Goal: Information Seeking & Learning: Check status

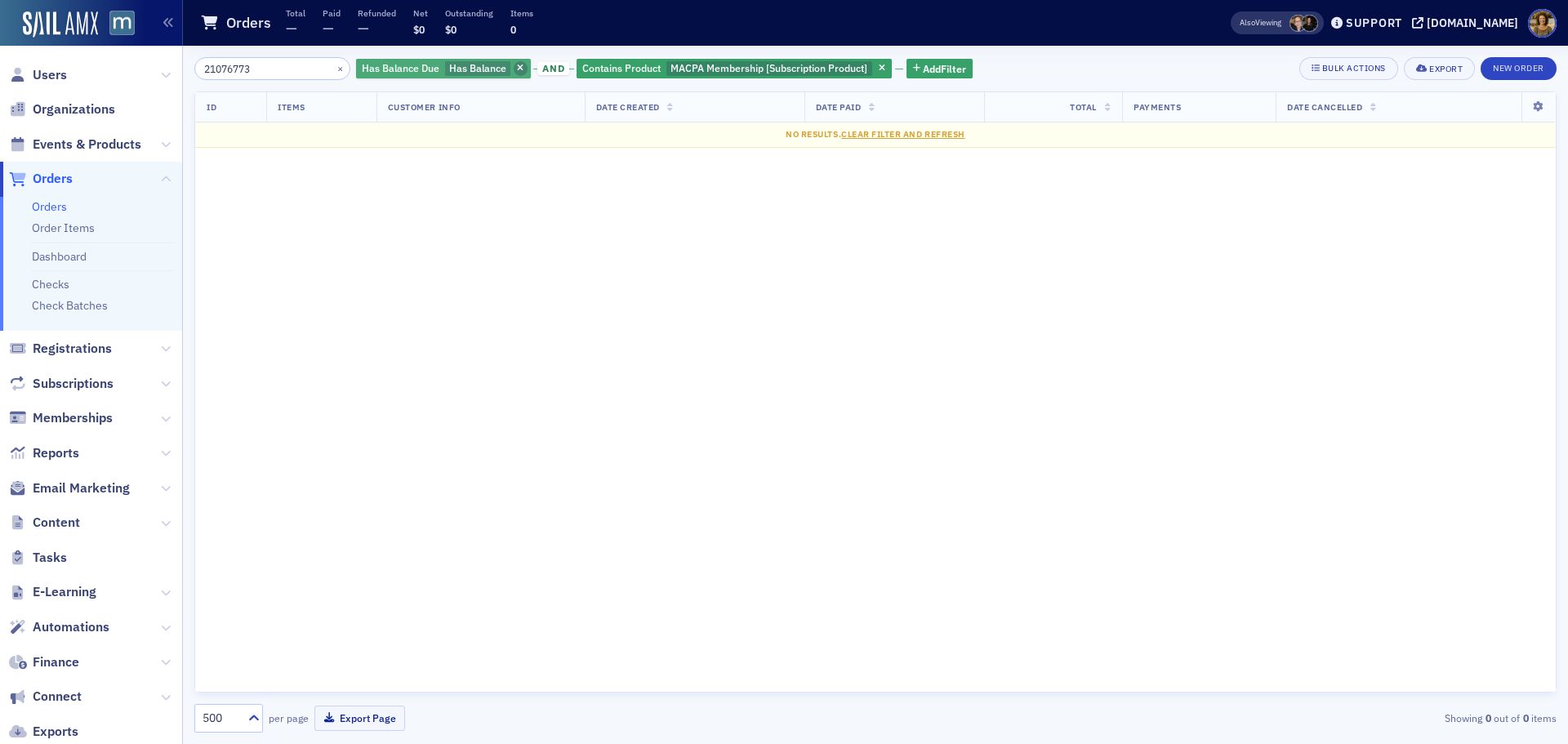
type input "21076773"
click at [517, 71] on icon "button" at bounding box center [520, 68] width 7 height 9
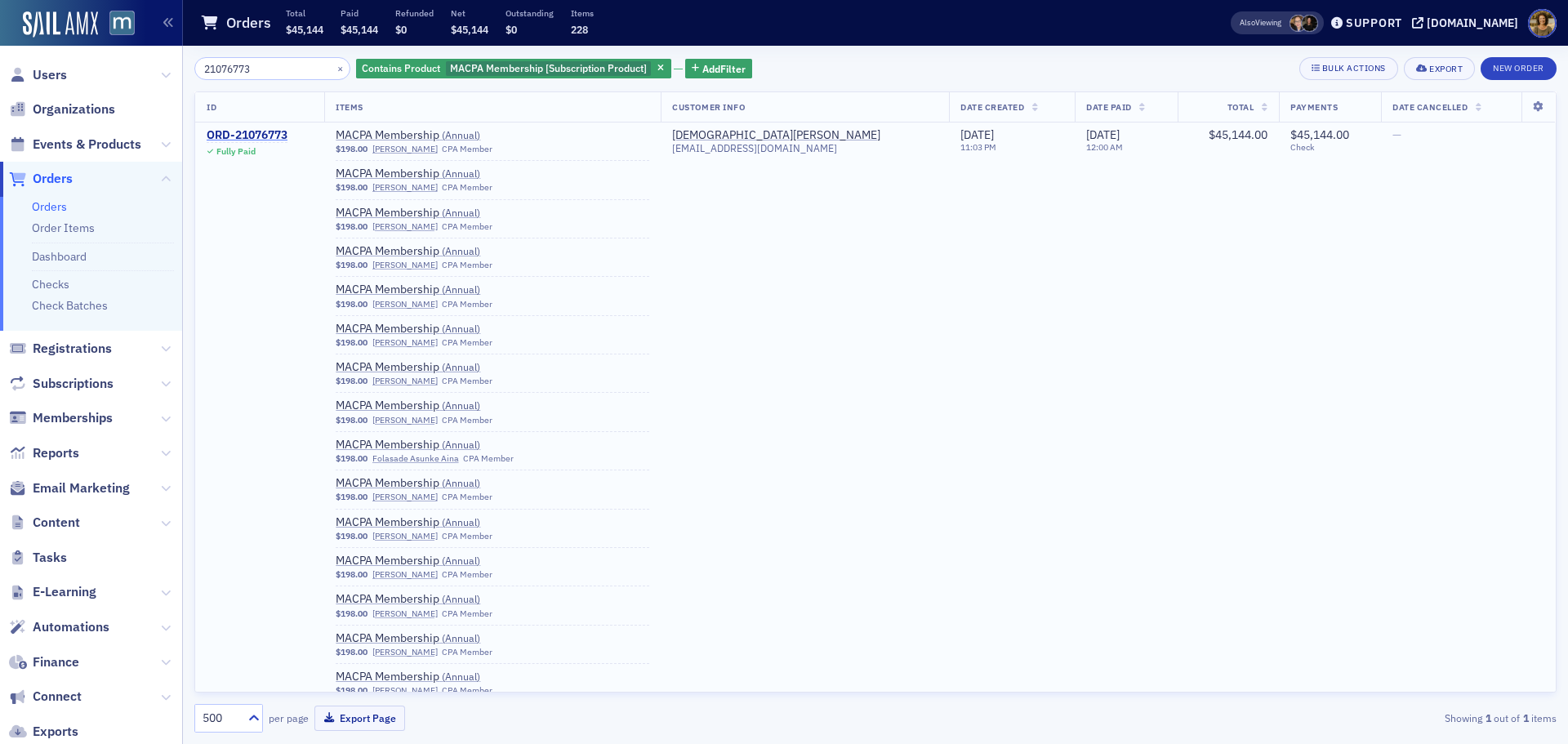
click at [258, 139] on div "ORD-21076773" at bounding box center [248, 135] width 81 height 14
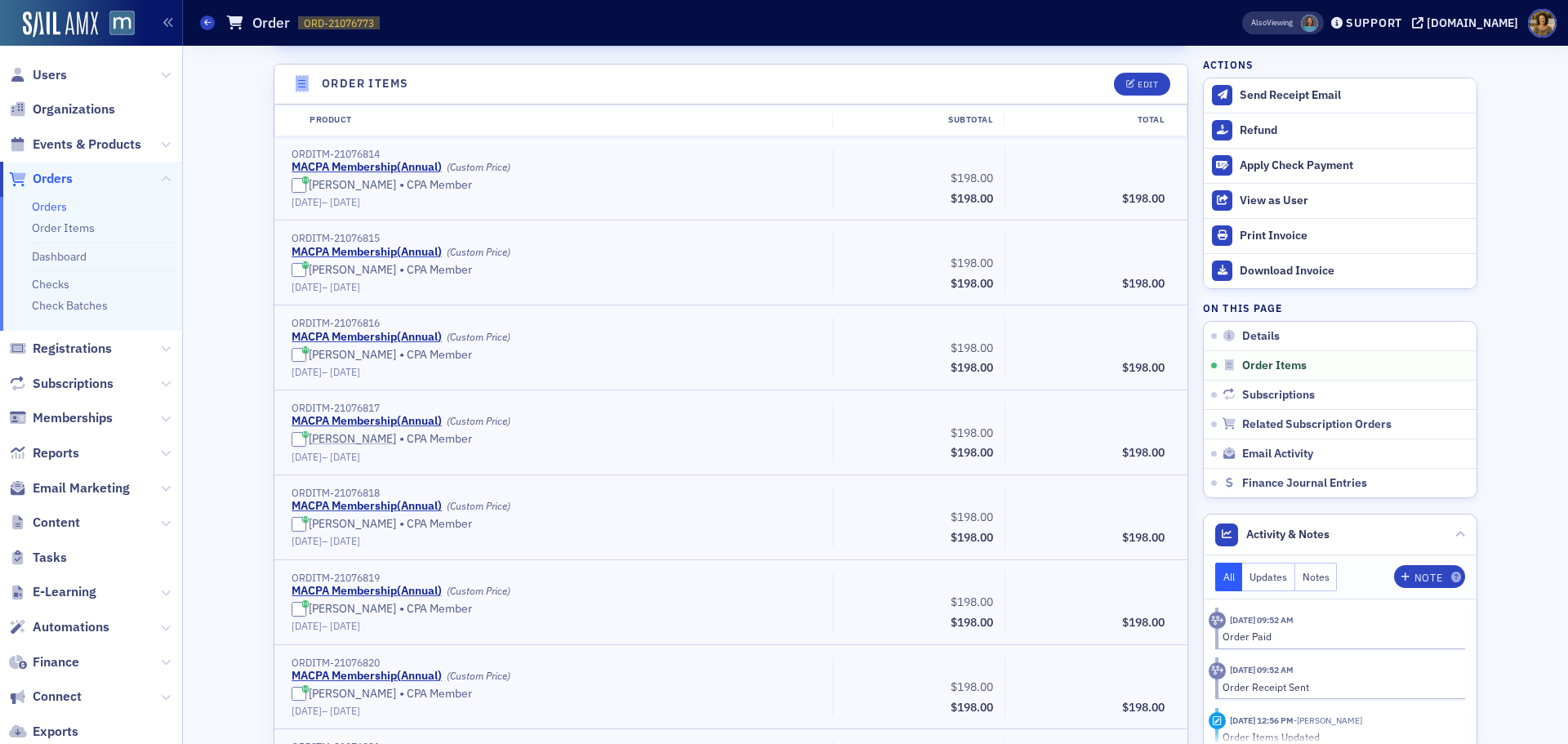
scroll to position [680, 0]
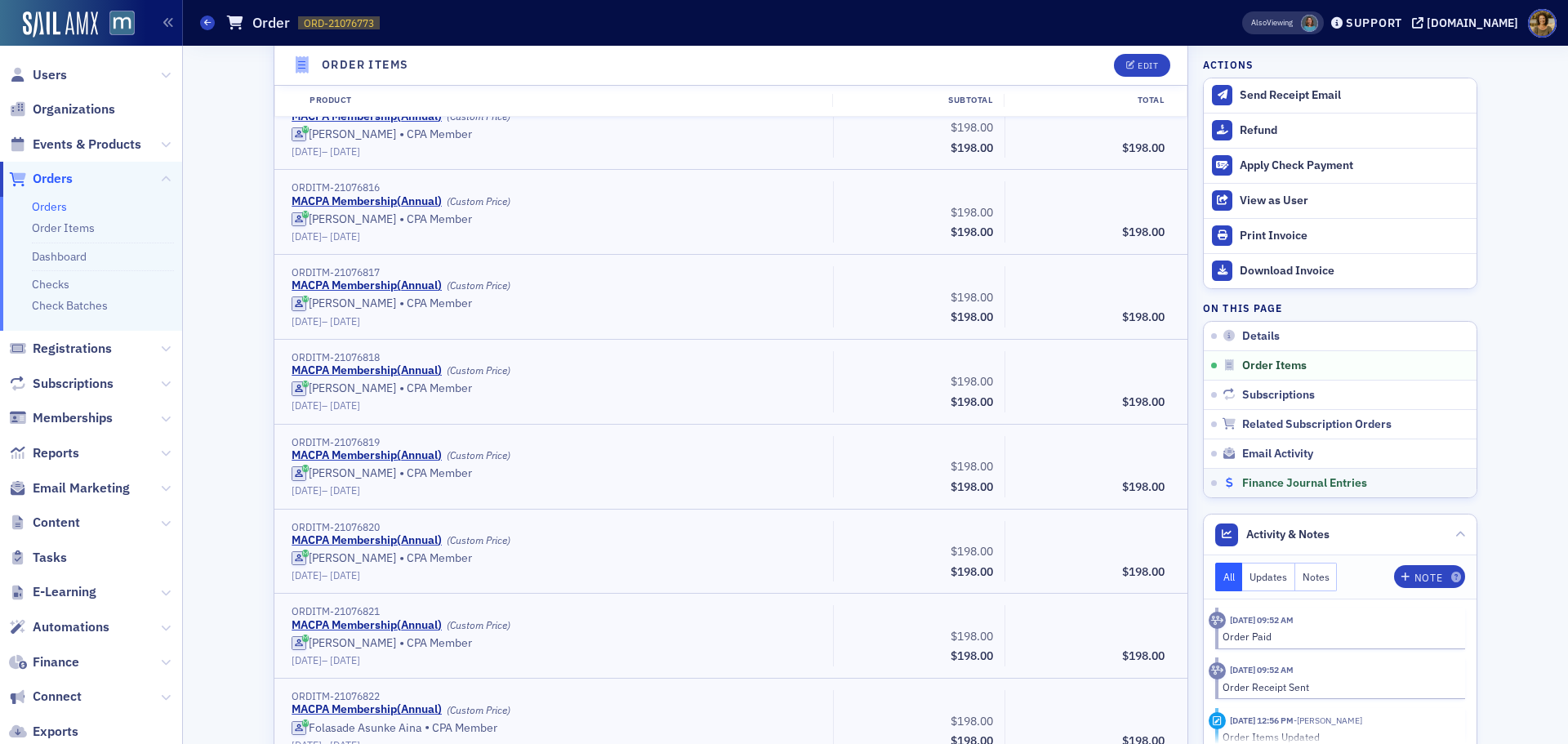
click at [1276, 482] on span "Finance Journal Entries" at bounding box center [1305, 483] width 125 height 14
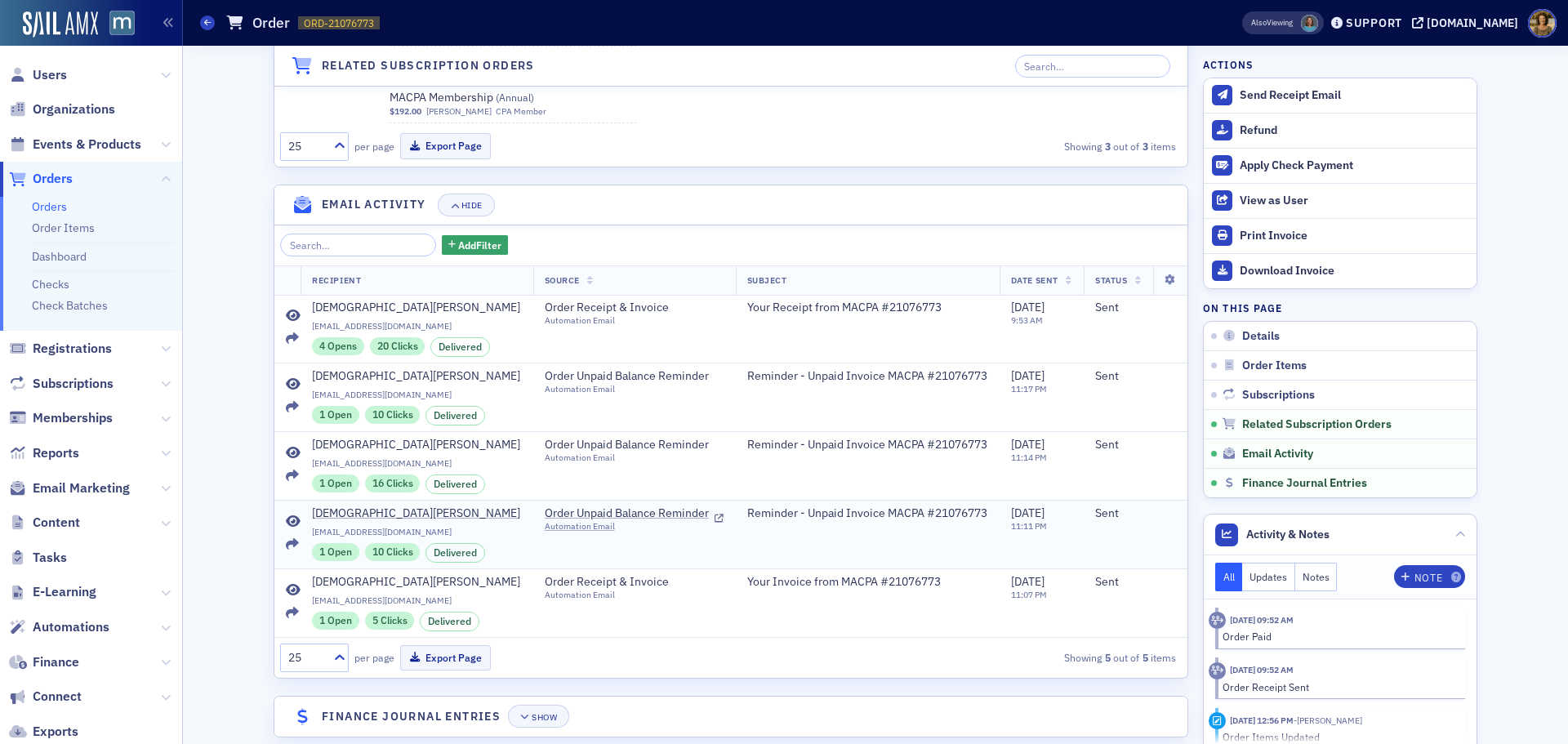
scroll to position [21310, 0]
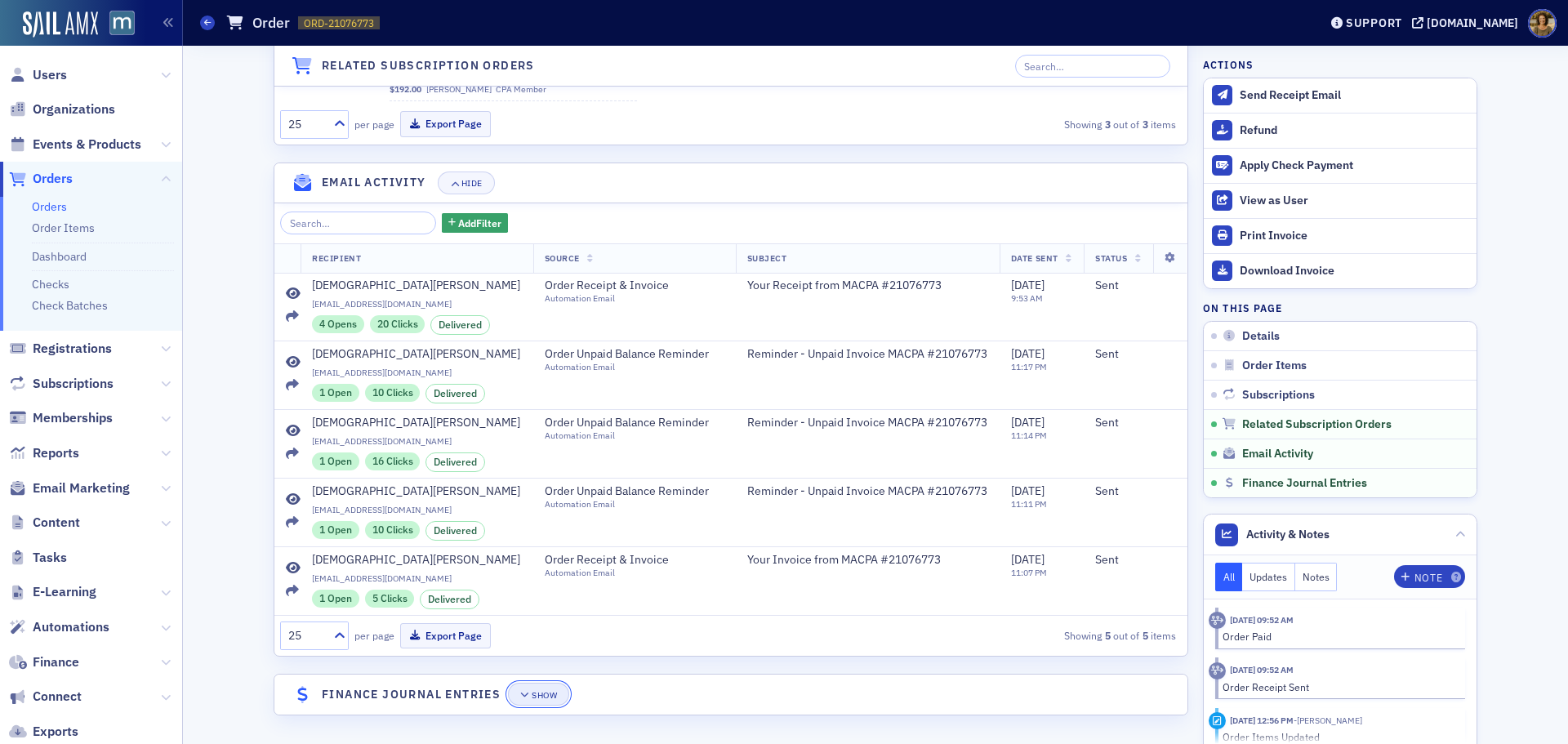
click at [534, 700] on div "Show" at bounding box center [544, 695] width 25 height 9
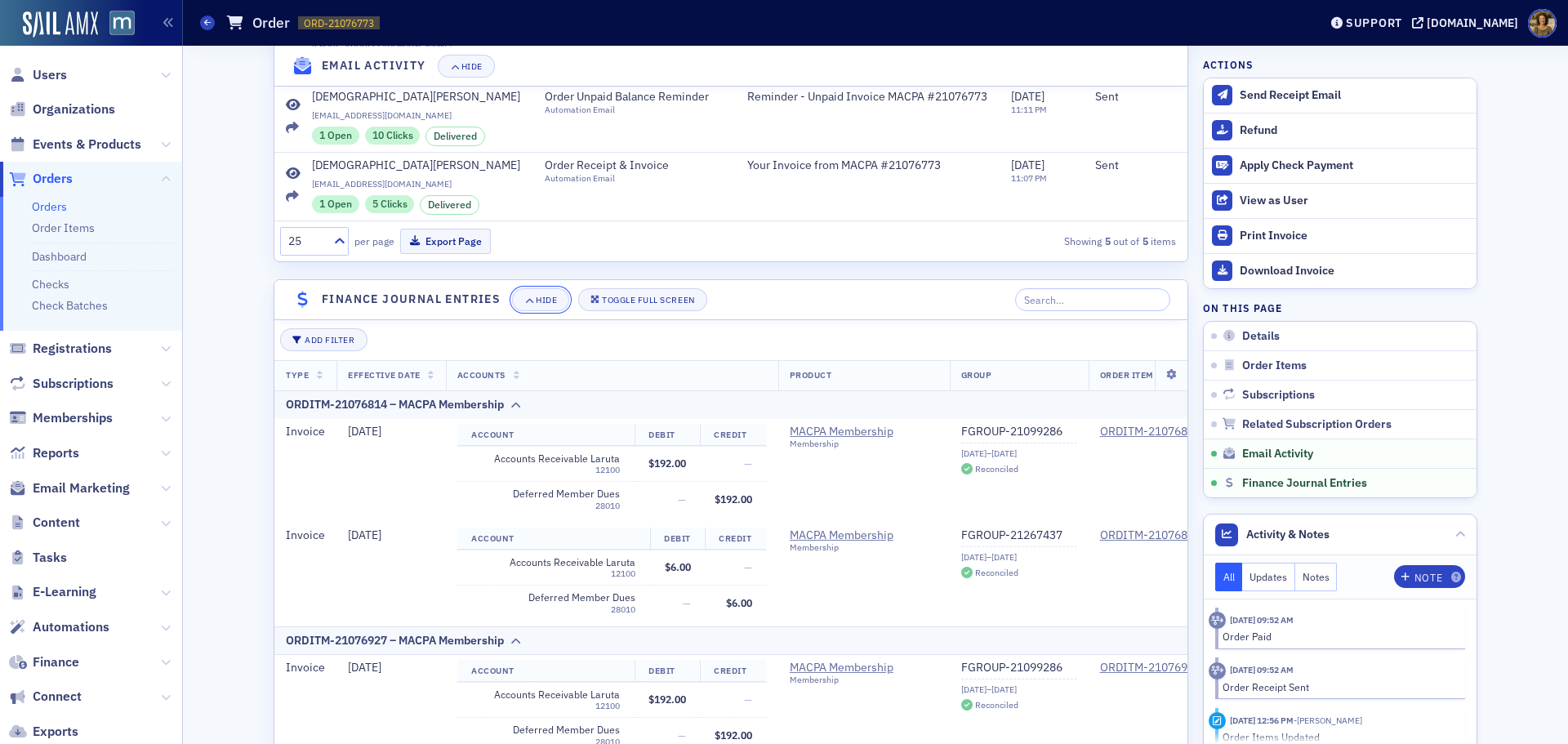
scroll to position [21848, 0]
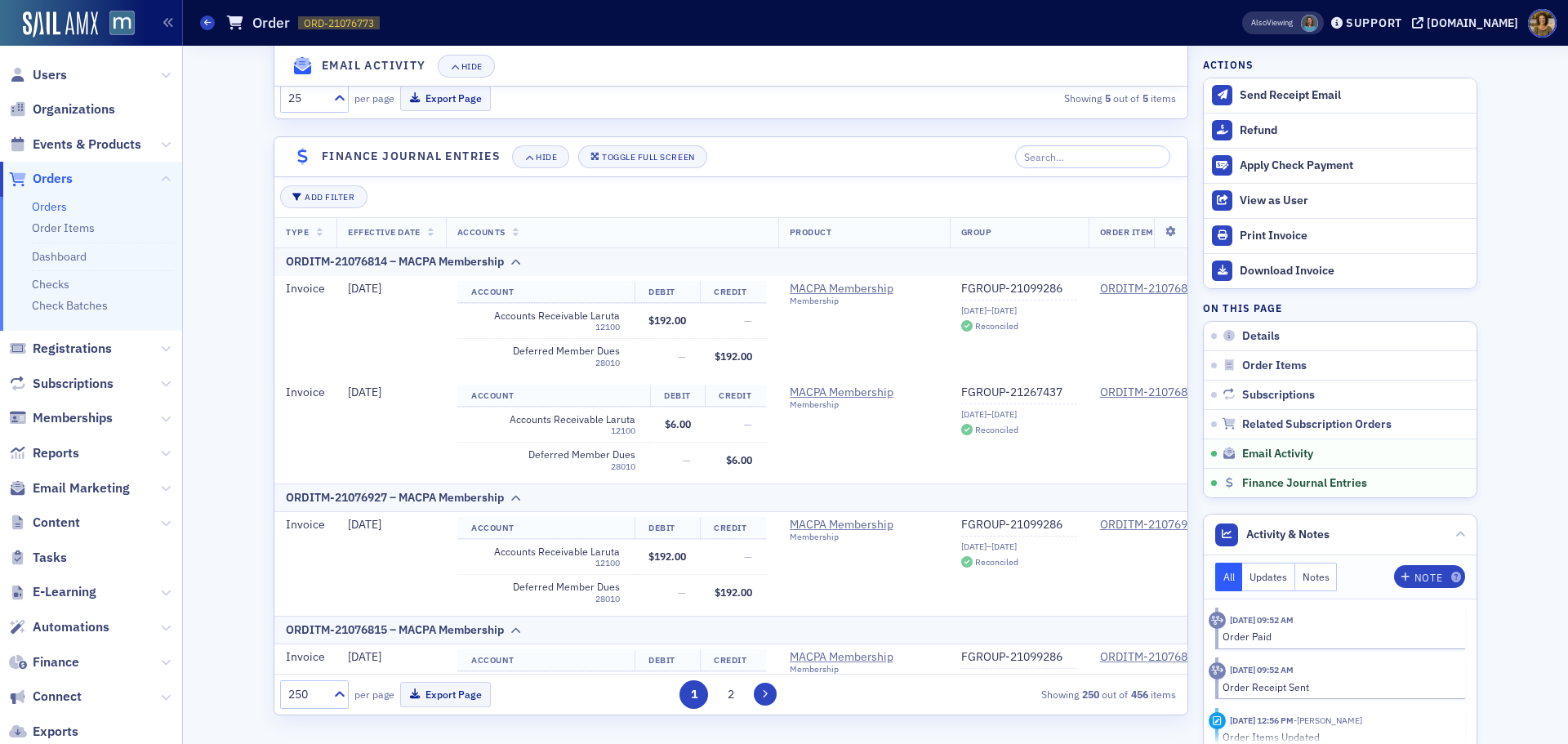
click at [754, 700] on button at bounding box center [766, 695] width 23 height 23
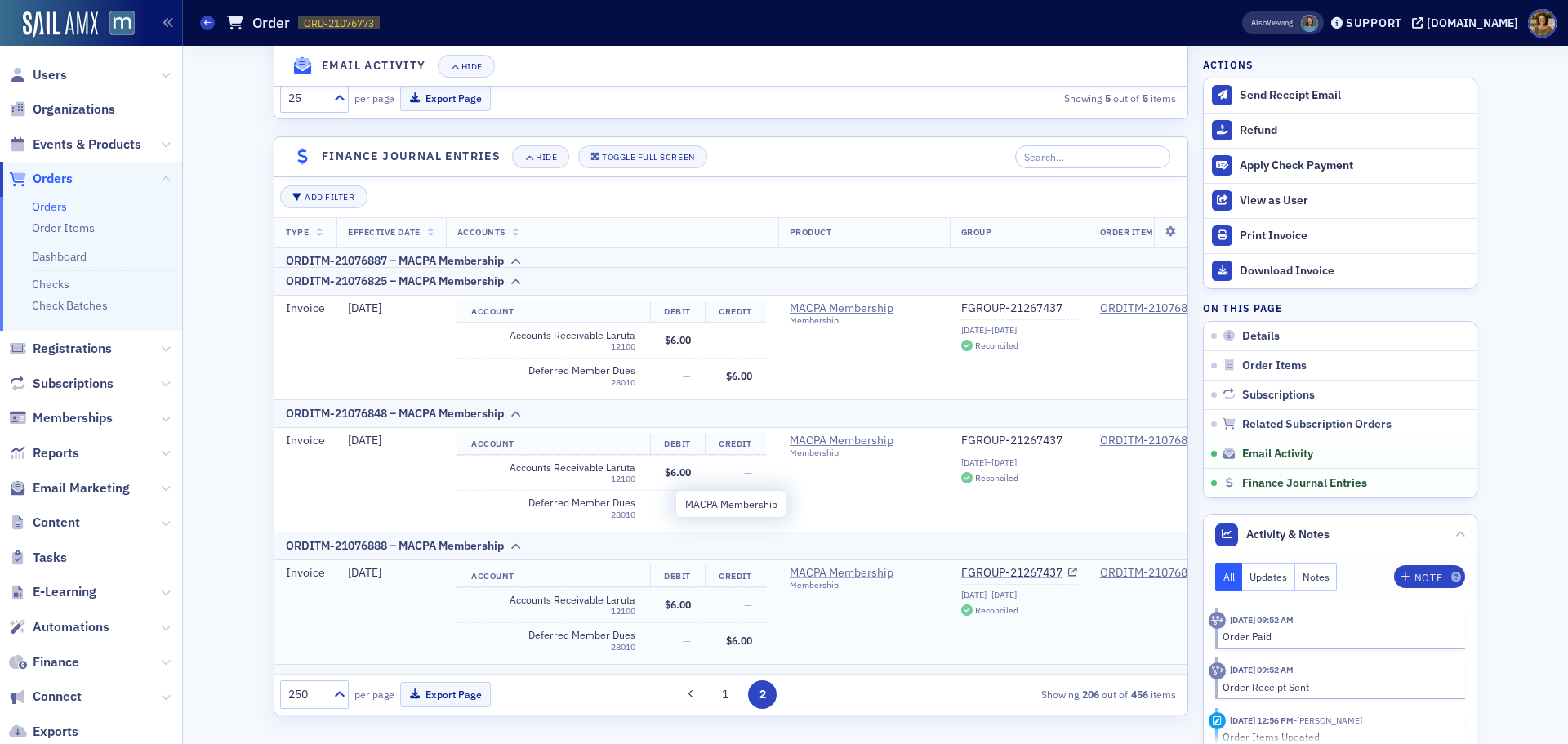
scroll to position [327, 0]
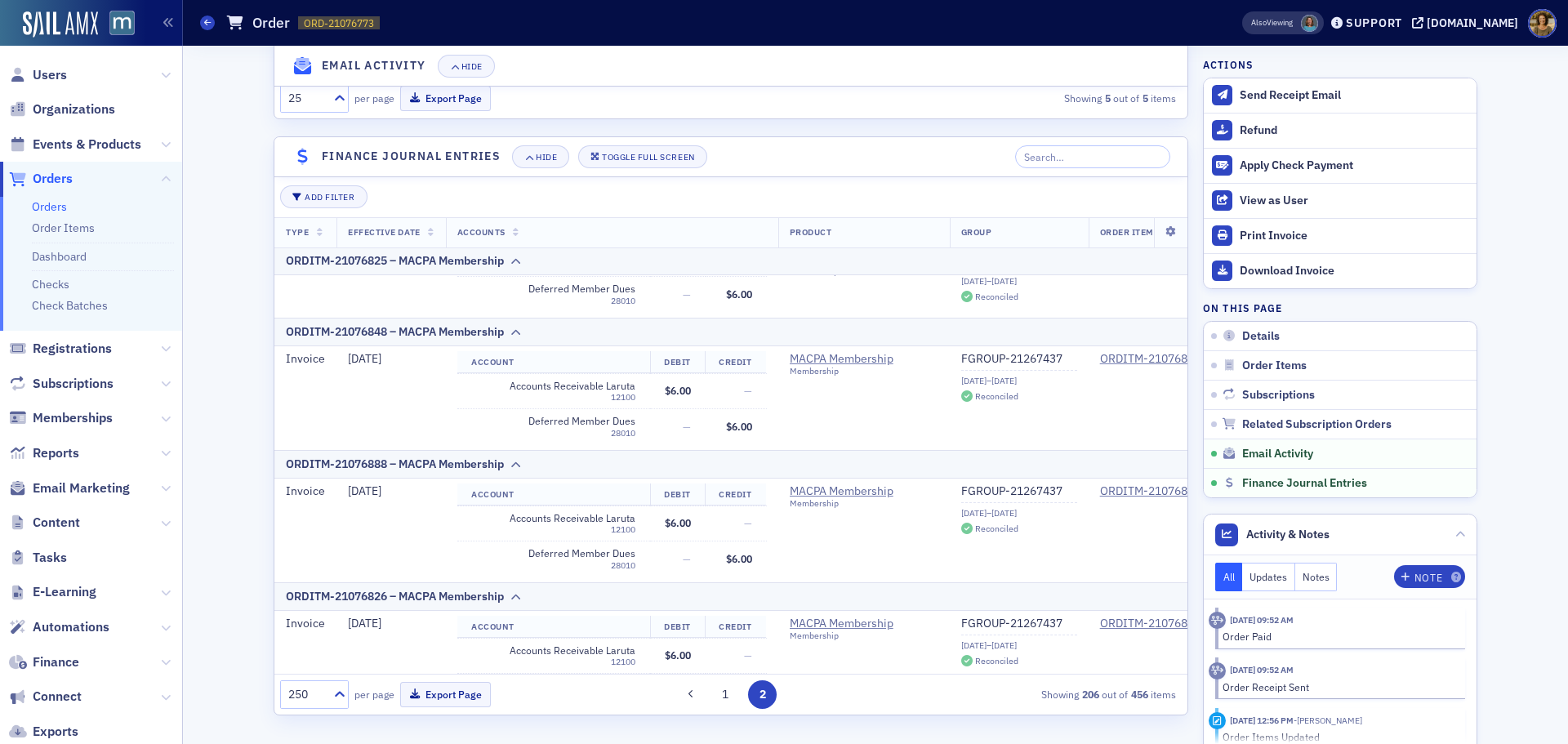
click at [211, 31] on div "Orders Order ORD-21076773 21076773" at bounding box center [695, 23] width 990 height 31
click at [204, 20] on icon at bounding box center [207, 23] width 7 height 8
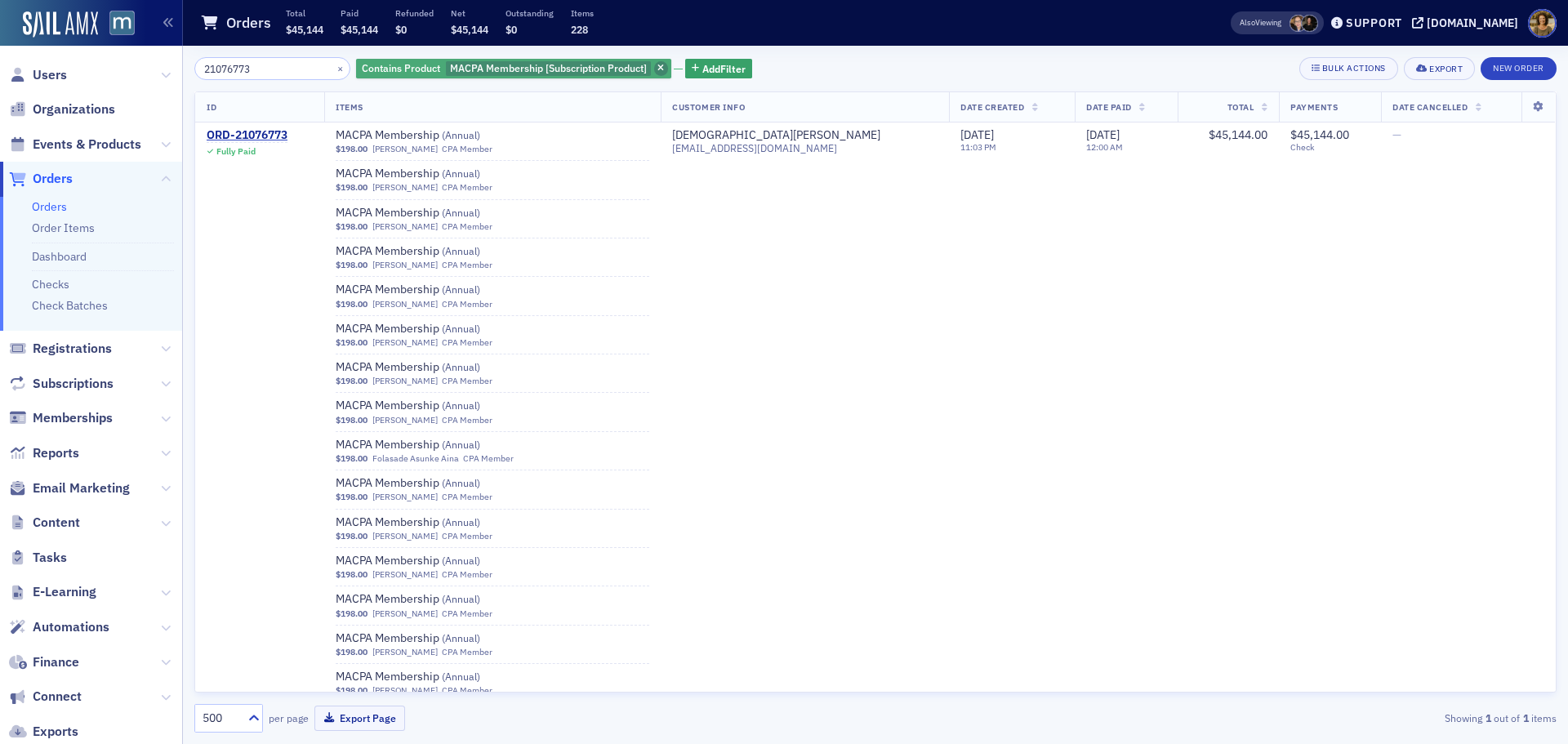
click at [654, 73] on span "button" at bounding box center [661, 68] width 14 height 14
click at [333, 69] on button "×" at bounding box center [340, 67] width 14 height 14
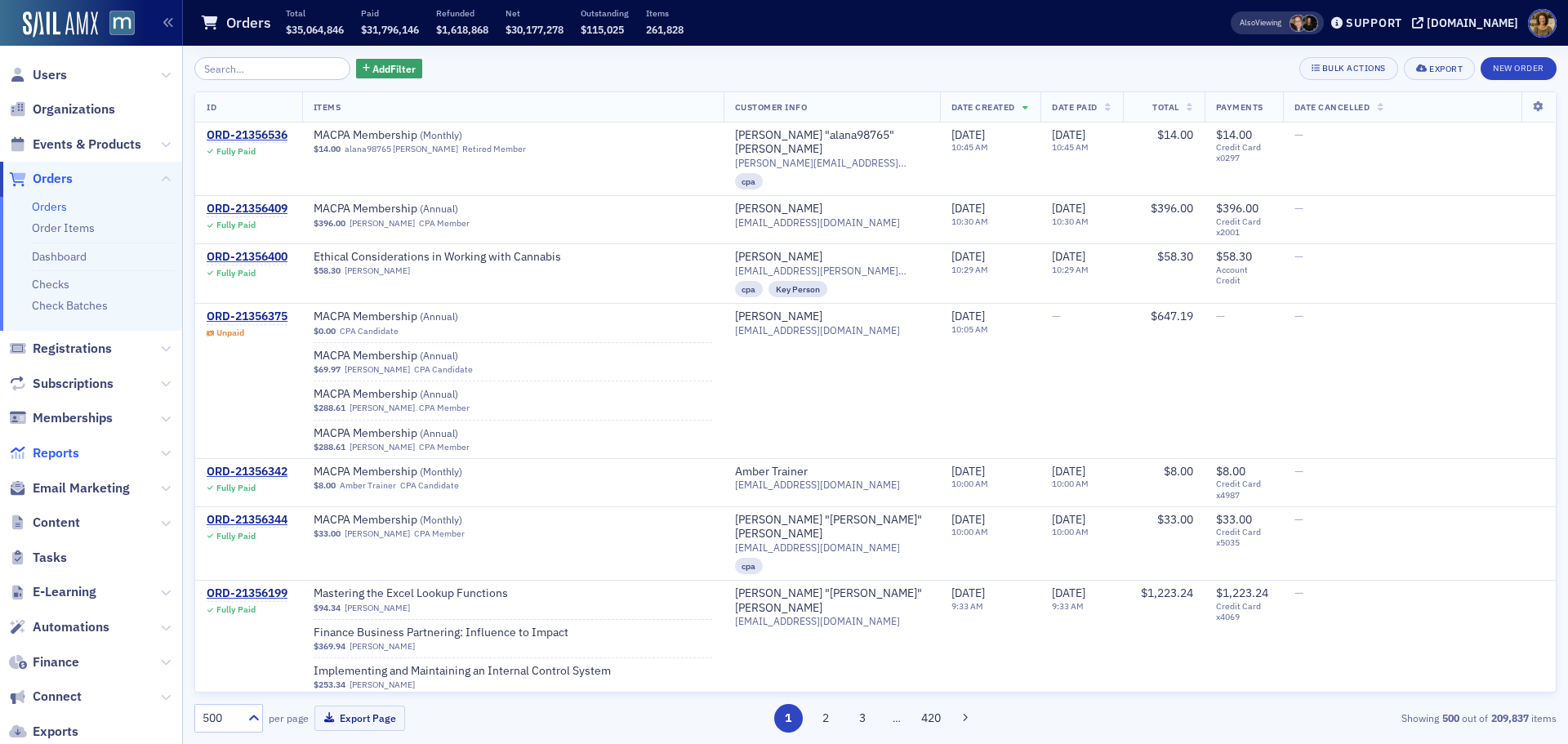
click at [51, 448] on span "Reports" at bounding box center [56, 453] width 46 height 18
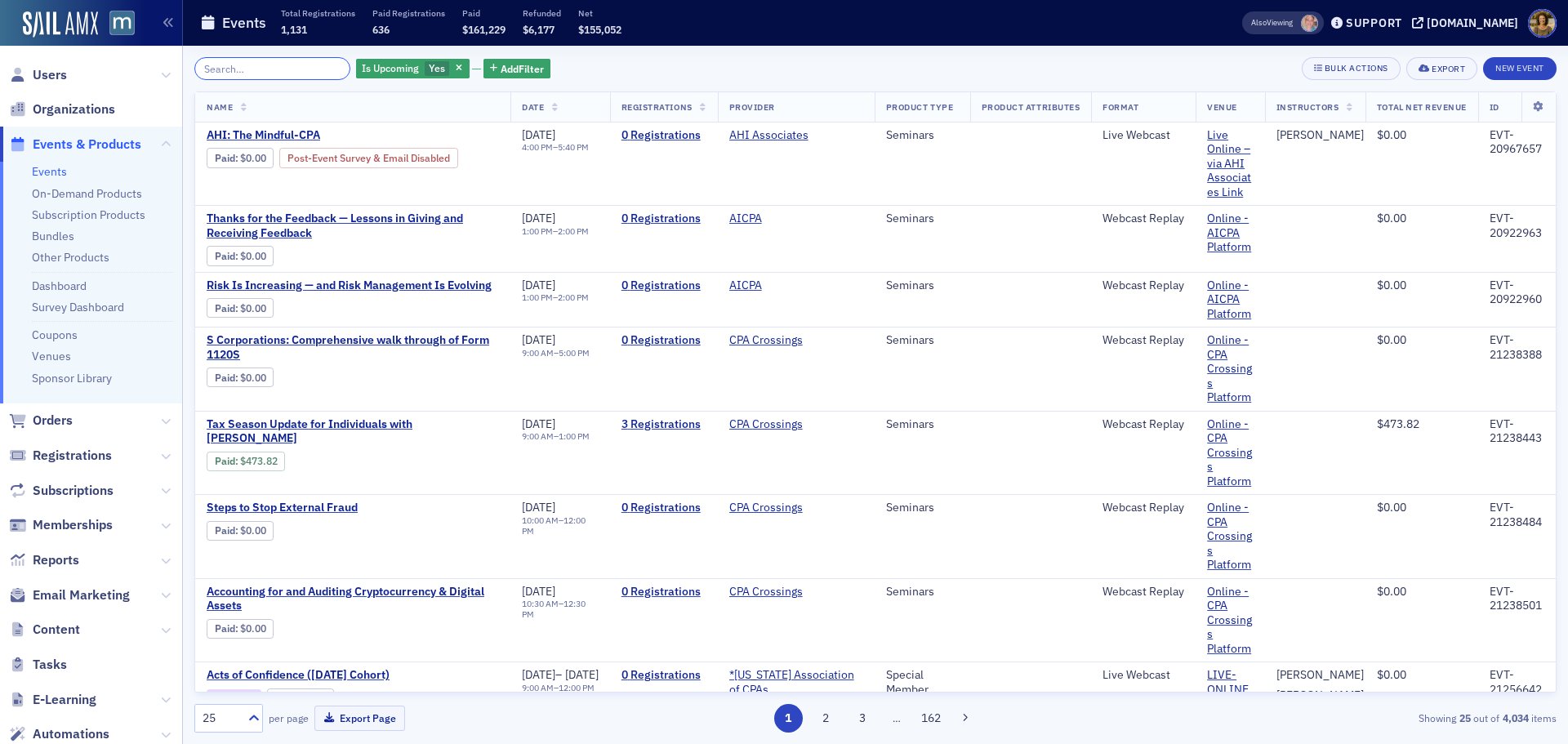
click at [282, 70] on input "search" at bounding box center [273, 68] width 156 height 23
paste input "EVT-20866915"
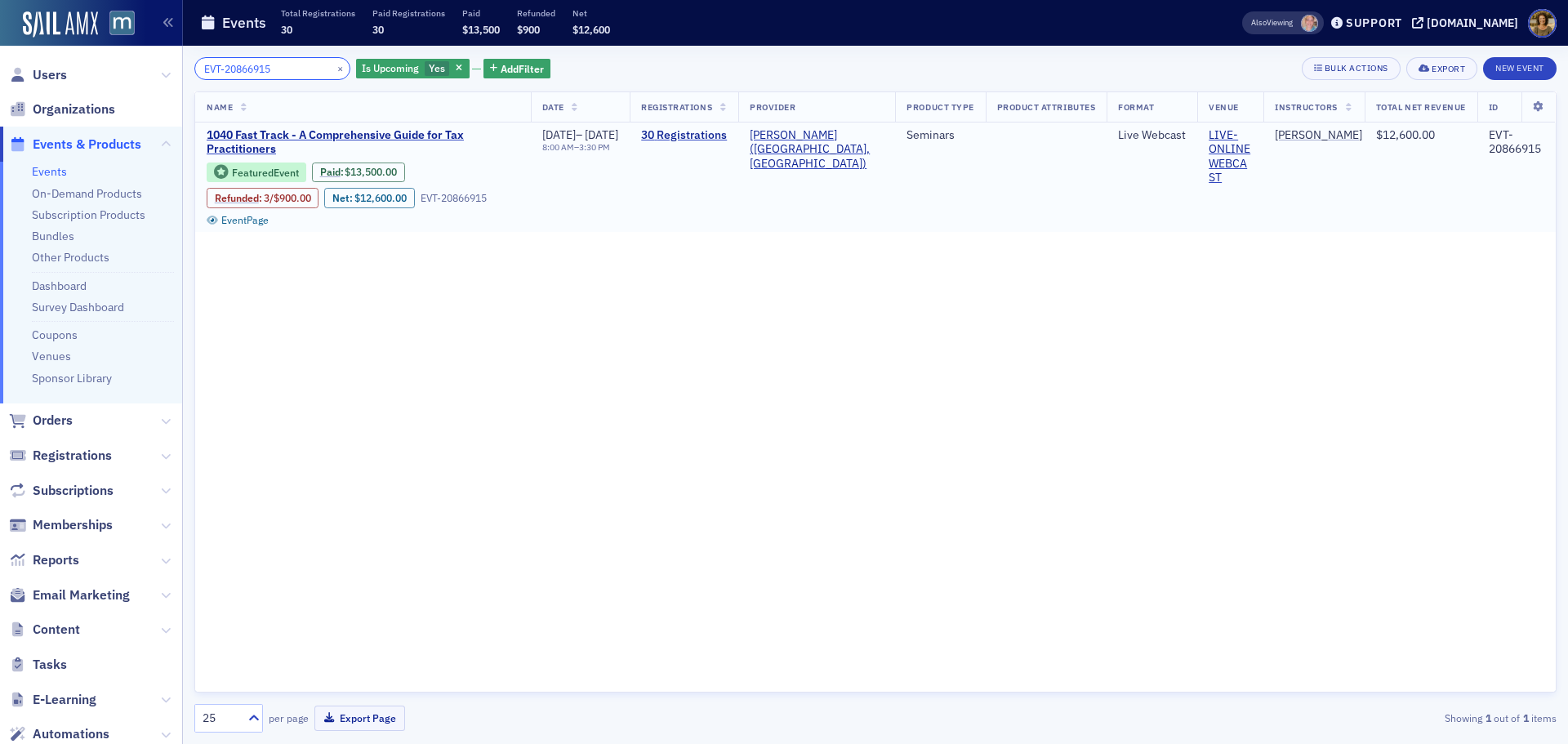
type input "EVT-20866915"
click at [335, 173] on link "Paid" at bounding box center [329, 172] width 20 height 13
drag, startPoint x: 259, startPoint y: 72, endPoint x: 185, endPoint y: 73, distance: 74.0
click at [185, 73] on div "EVT-20866915 × Is Upcoming Yes Add Filter Bulk Actions Export New Event Name Da…" at bounding box center [875, 394] width 1385 height 699
paste input "1099283"
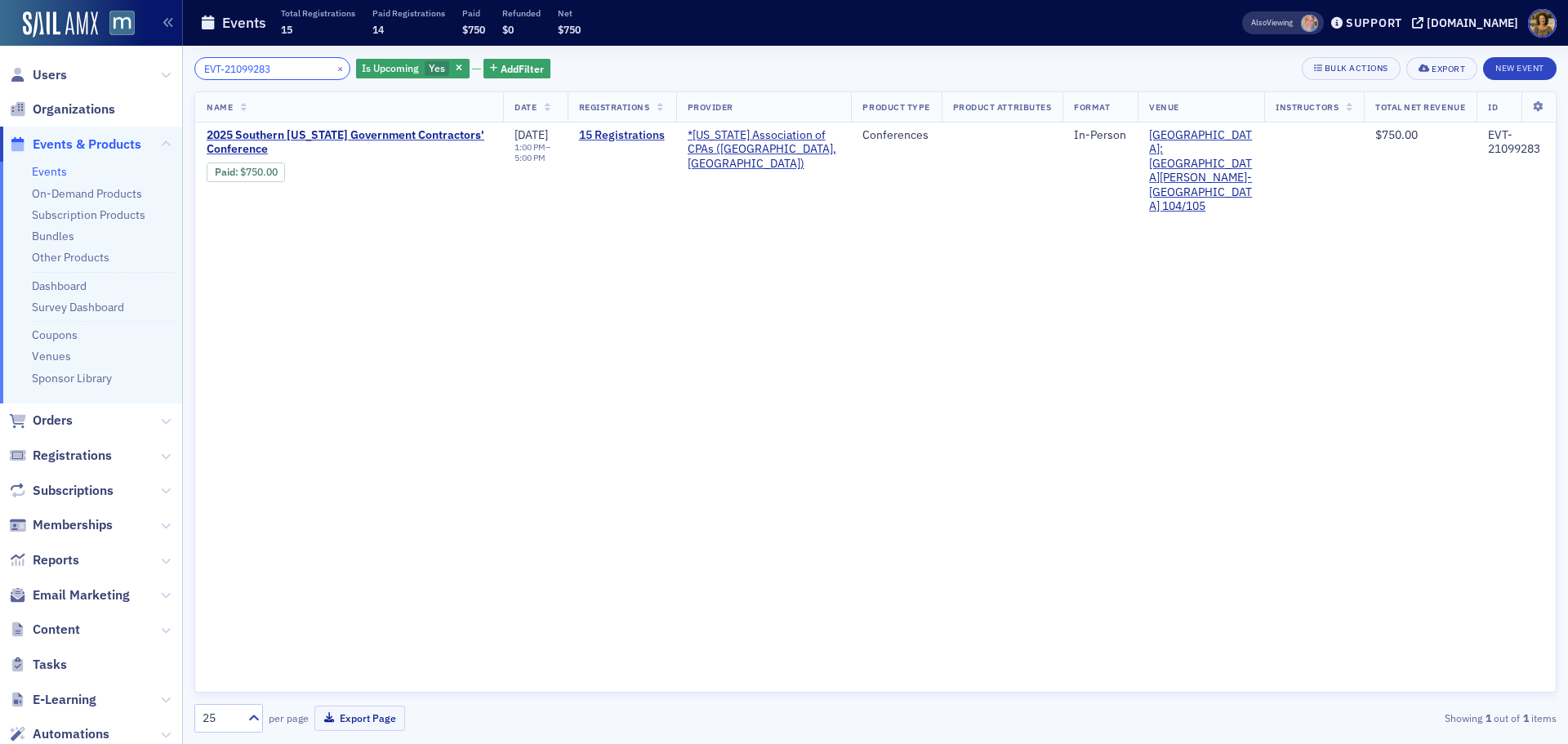
drag, startPoint x: 293, startPoint y: 71, endPoint x: 185, endPoint y: 85, distance: 108.9
click at [185, 85] on div "EVT-21099283 × Is Upcoming Yes Add Filter Bulk Actions Export New Event Name Da…" at bounding box center [875, 394] width 1385 height 699
paste input "0841431"
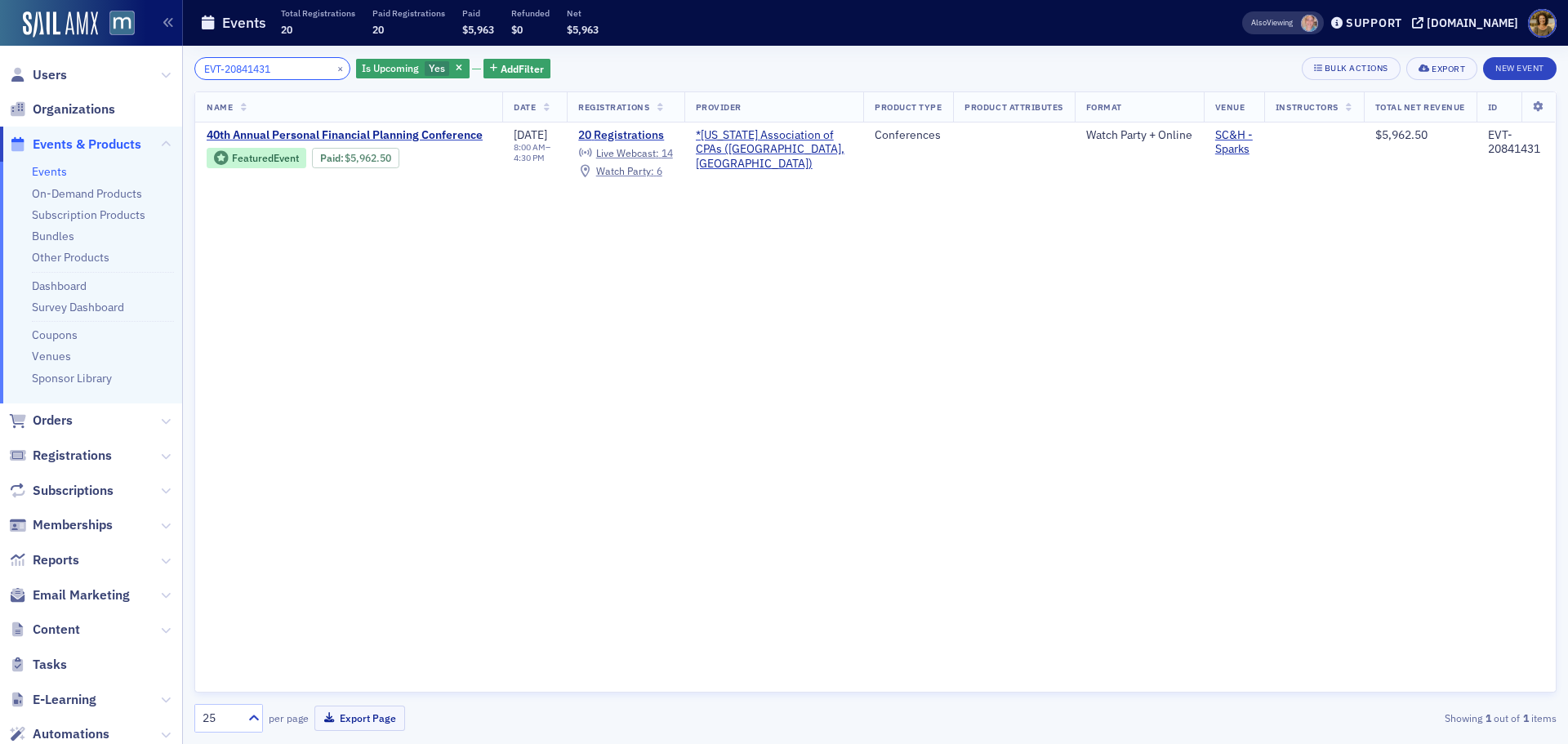
type input "EVT-20841431"
click at [333, 67] on button "×" at bounding box center [340, 67] width 14 height 14
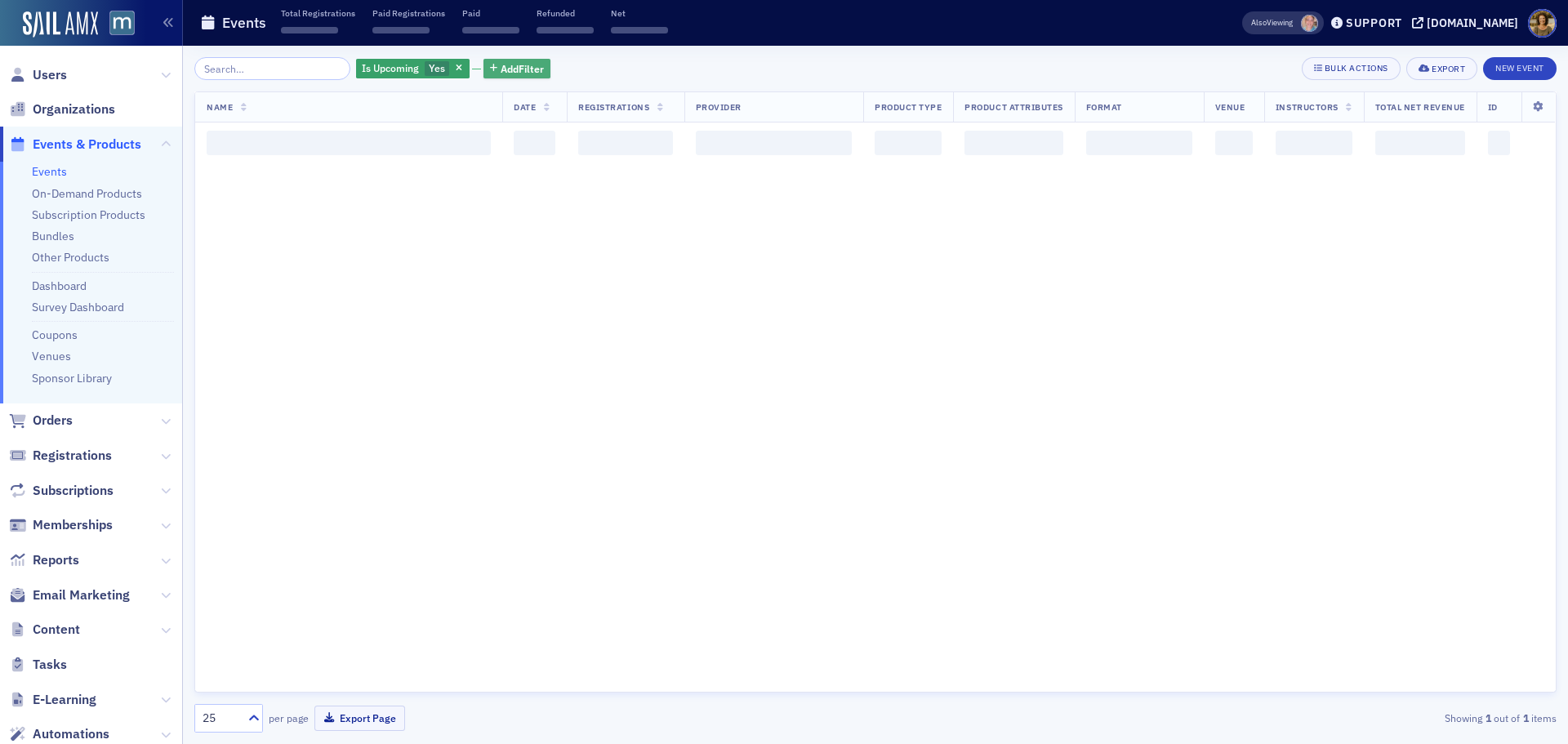
click at [501, 68] on span "Add Filter" at bounding box center [522, 68] width 43 height 14
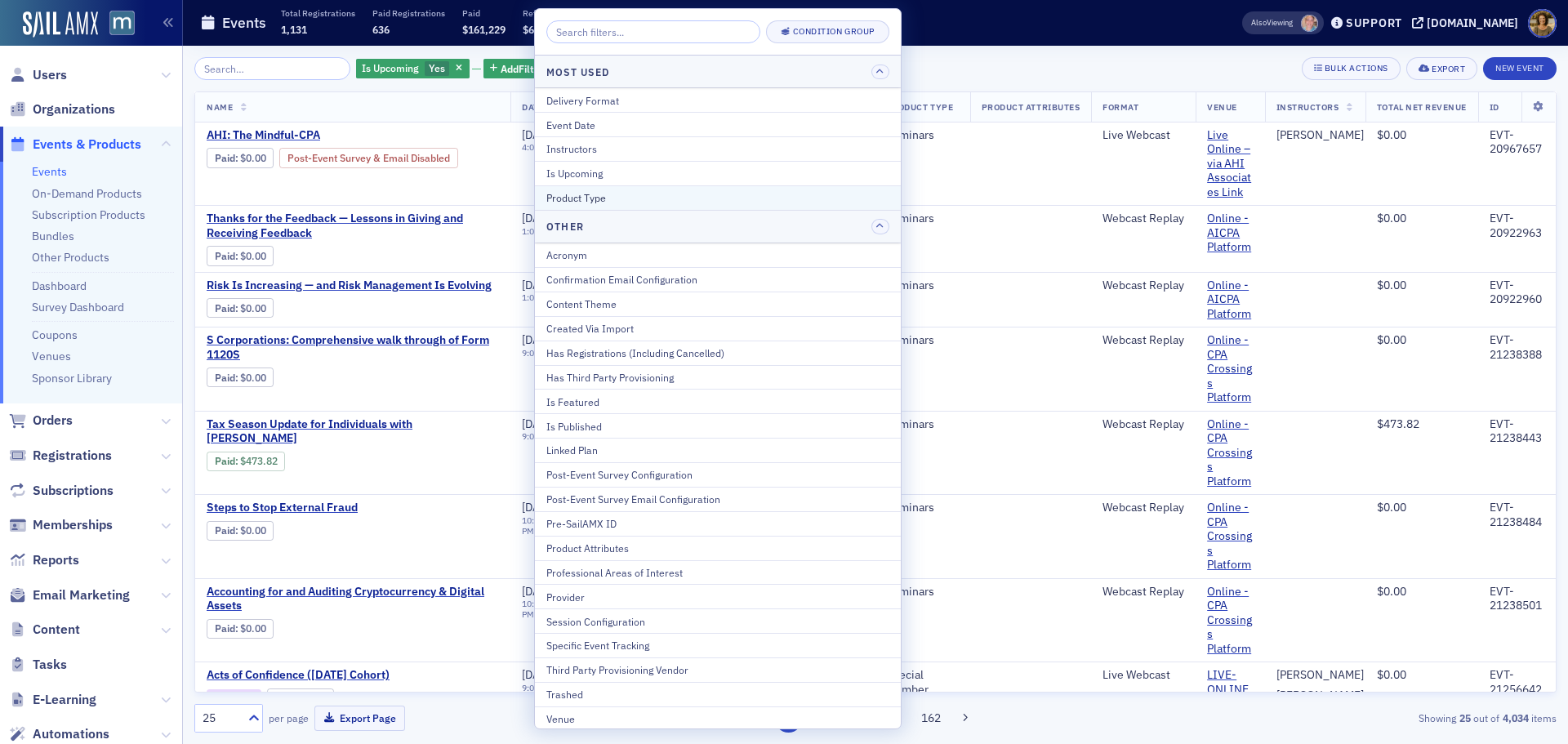
click at [603, 188] on button "Product Type" at bounding box center [718, 197] width 366 height 24
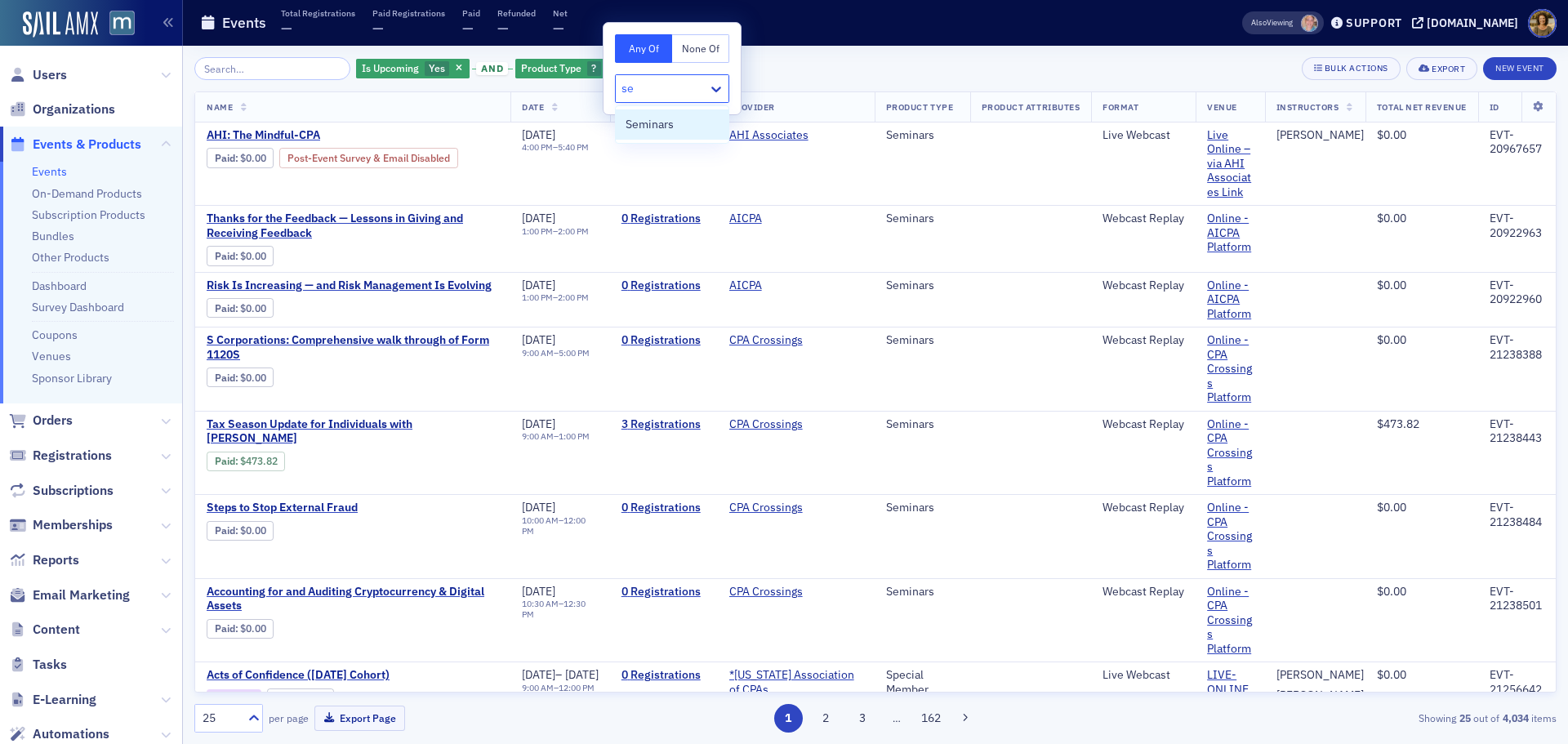
type input "sem"
click at [653, 118] on span "Seminars" at bounding box center [649, 124] width 48 height 17
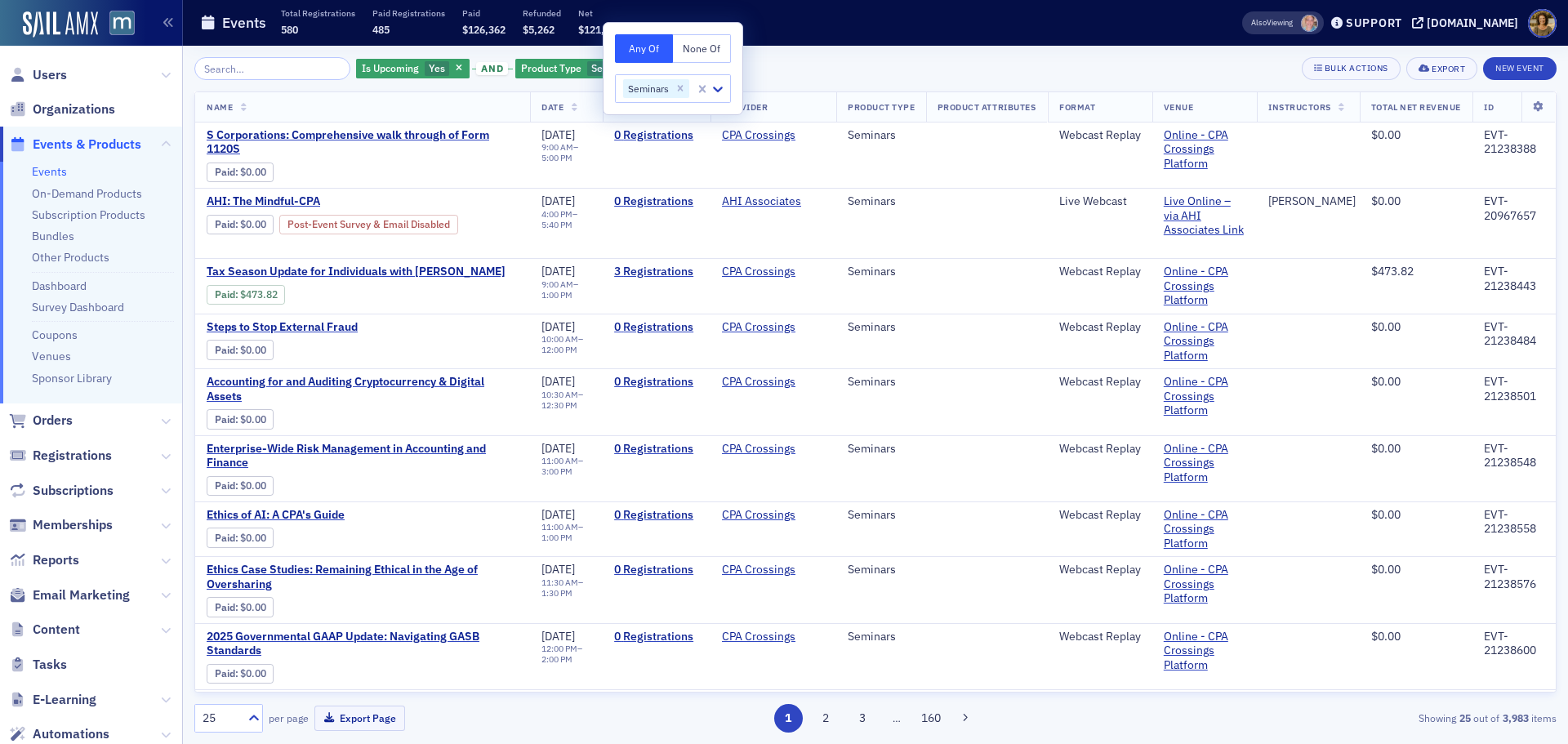
click at [796, 66] on div "Is Upcoming Yes and Product Type Seminars Add Filter Bulk Actions Export New Ev…" at bounding box center [875, 68] width 1362 height 23
click at [673, 63] on button "Add Filter" at bounding box center [707, 68] width 67 height 20
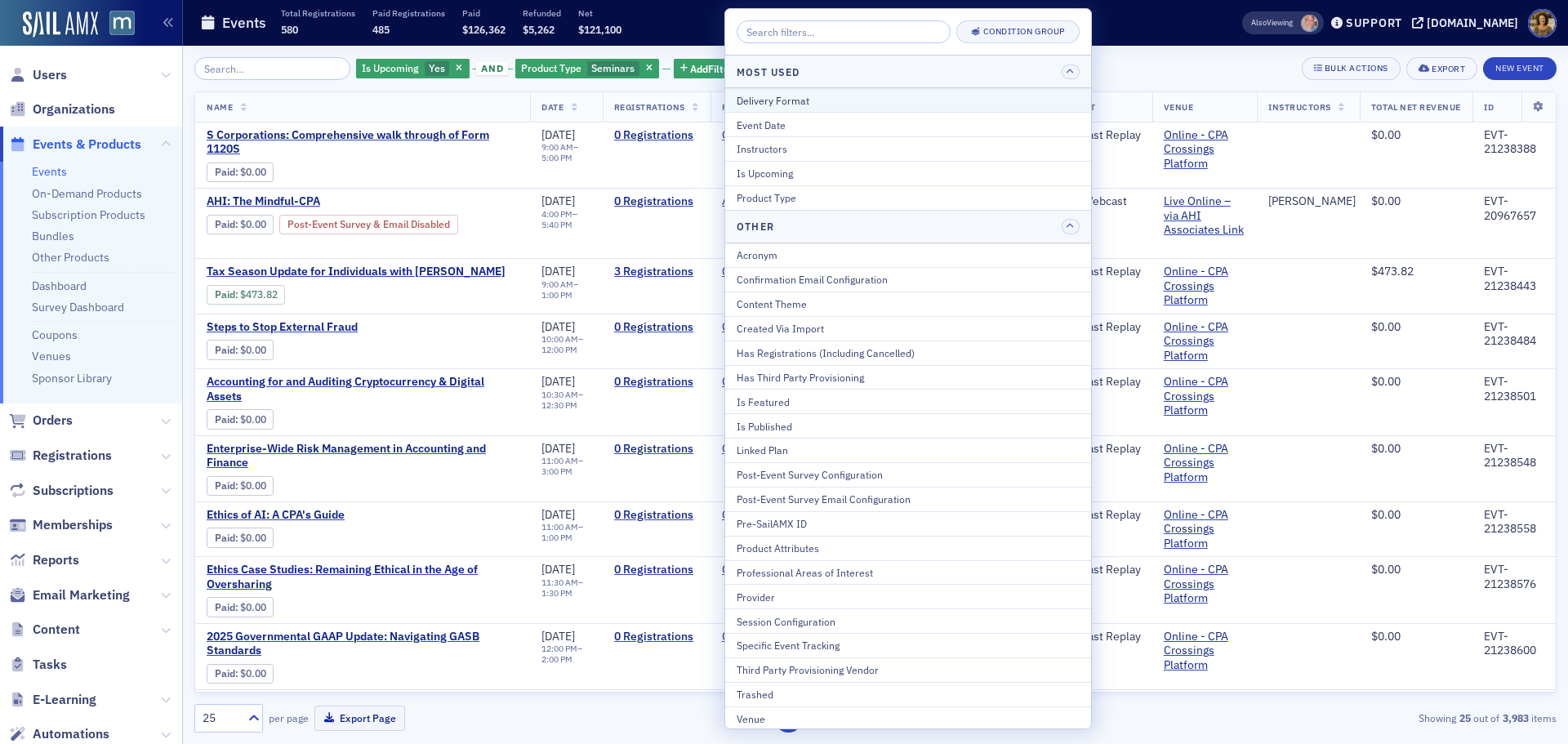
click at [770, 100] on div "Delivery Format" at bounding box center [908, 100] width 343 height 14
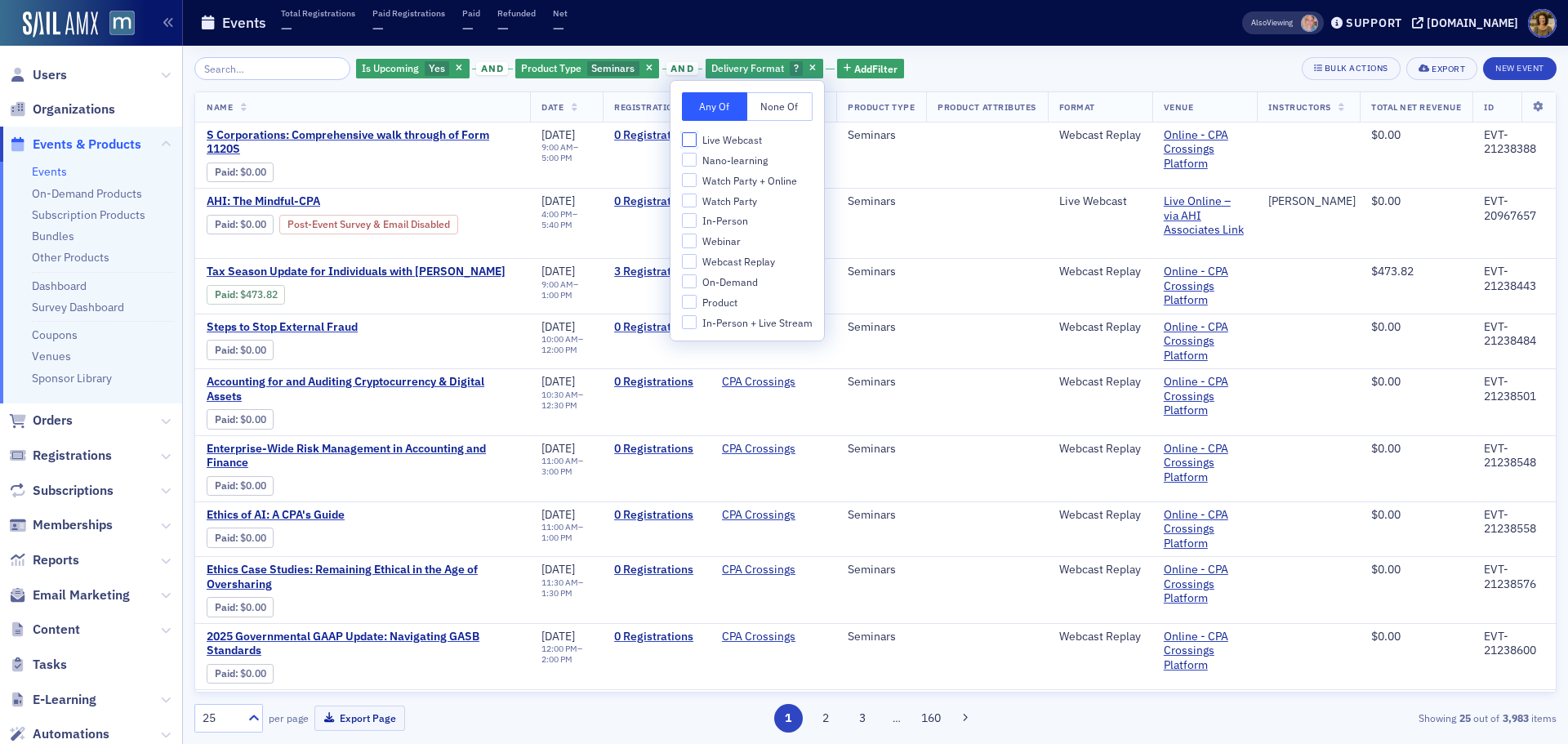
click at [690, 140] on input "Live Webcast" at bounding box center [689, 139] width 14 height 14
checkbox input "true"
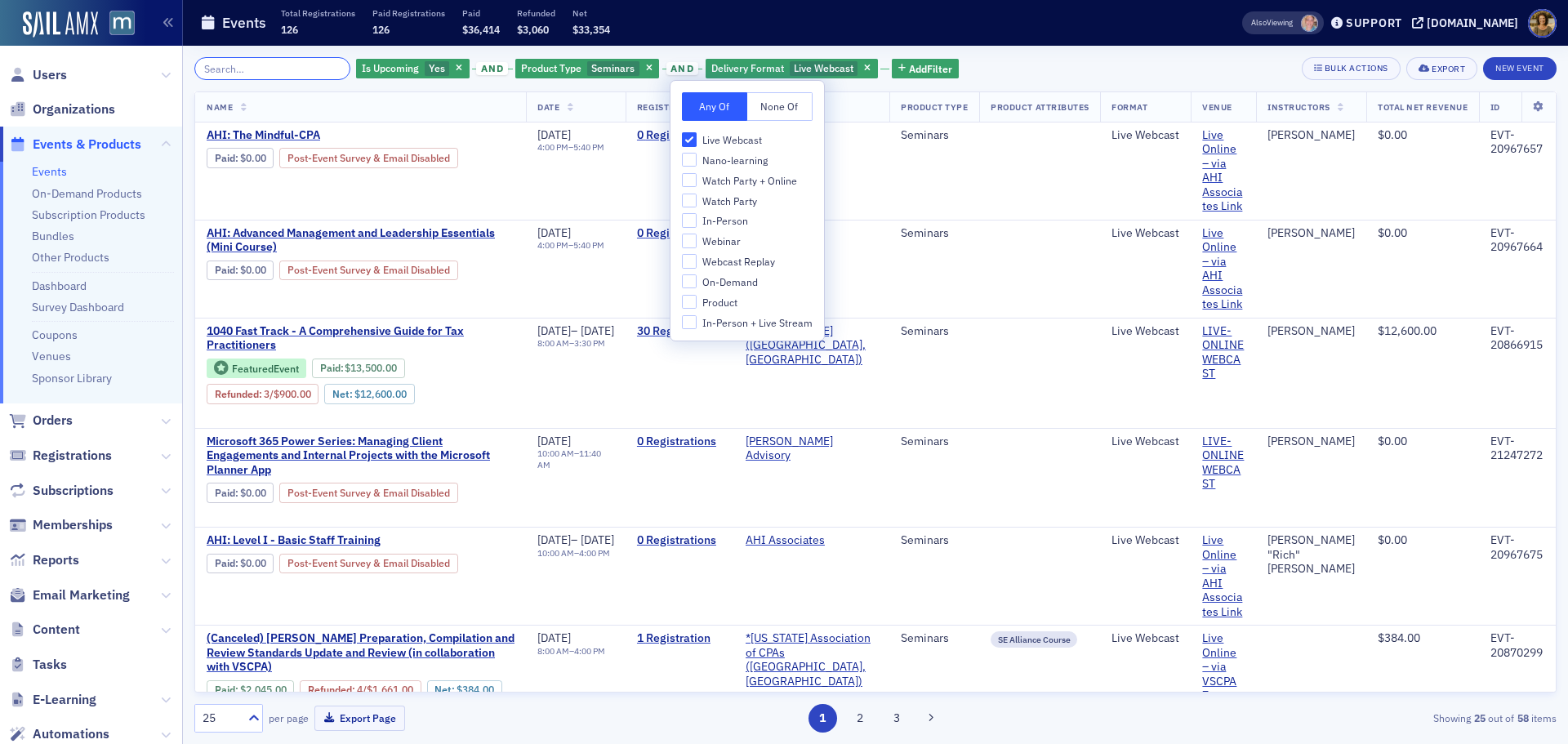
click at [269, 66] on input "search" at bounding box center [273, 68] width 156 height 23
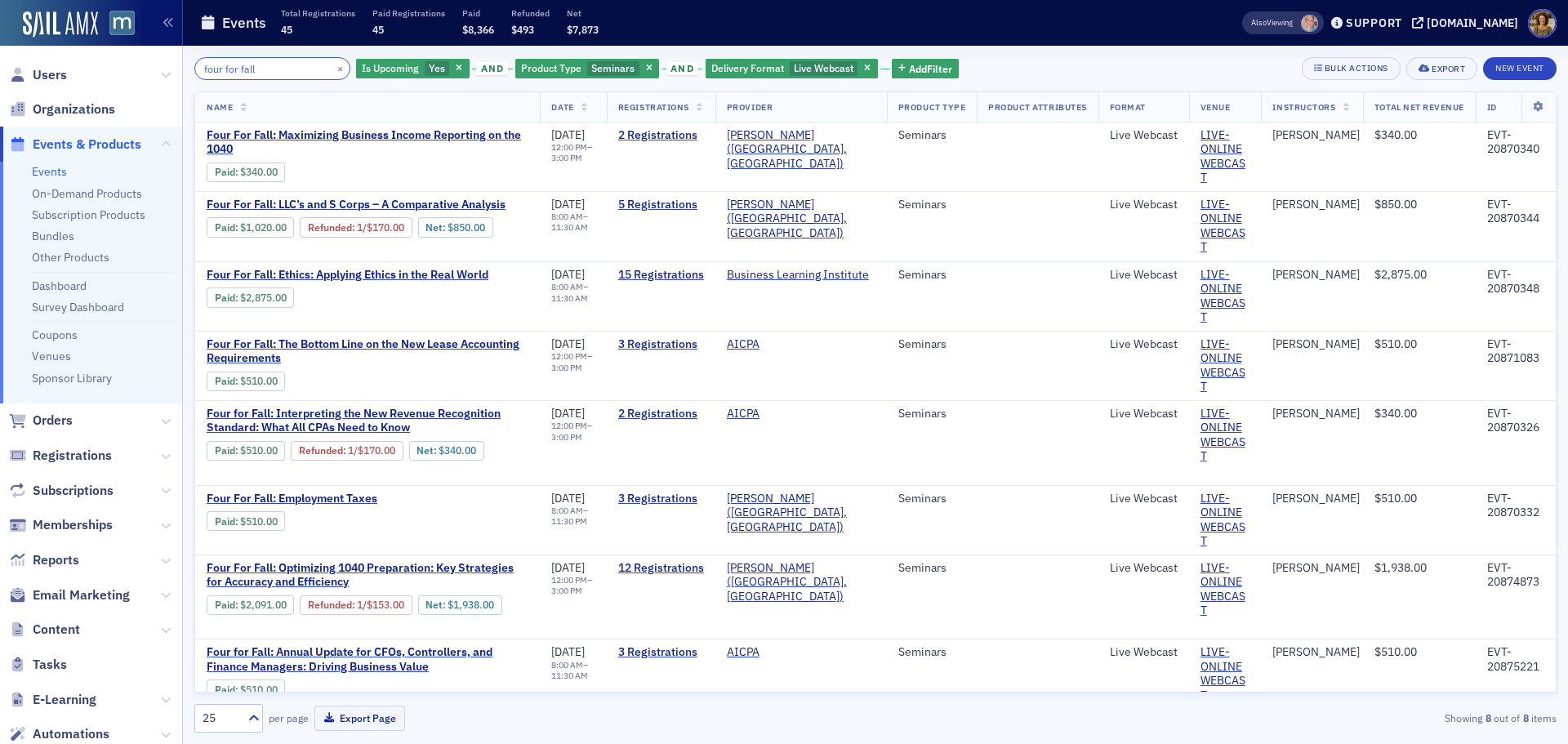
type input "four for fall"
click at [596, 67] on span "Seminars" at bounding box center [613, 68] width 43 height 13
click at [717, 86] on icon "Remove Seminars" at bounding box center [718, 89] width 12 height 12
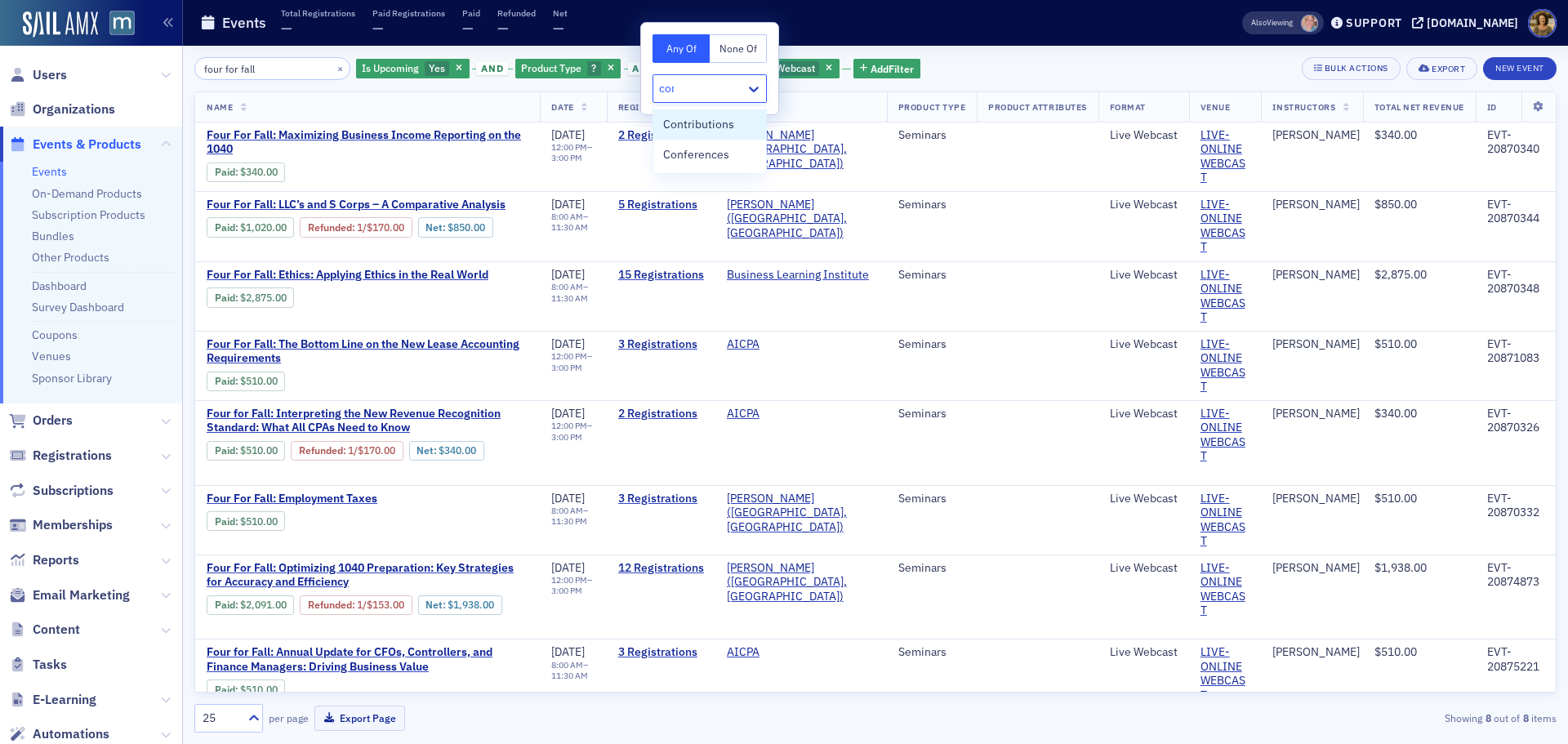
type input "conf"
click at [693, 119] on span "Conferences" at bounding box center [695, 124] width 66 height 17
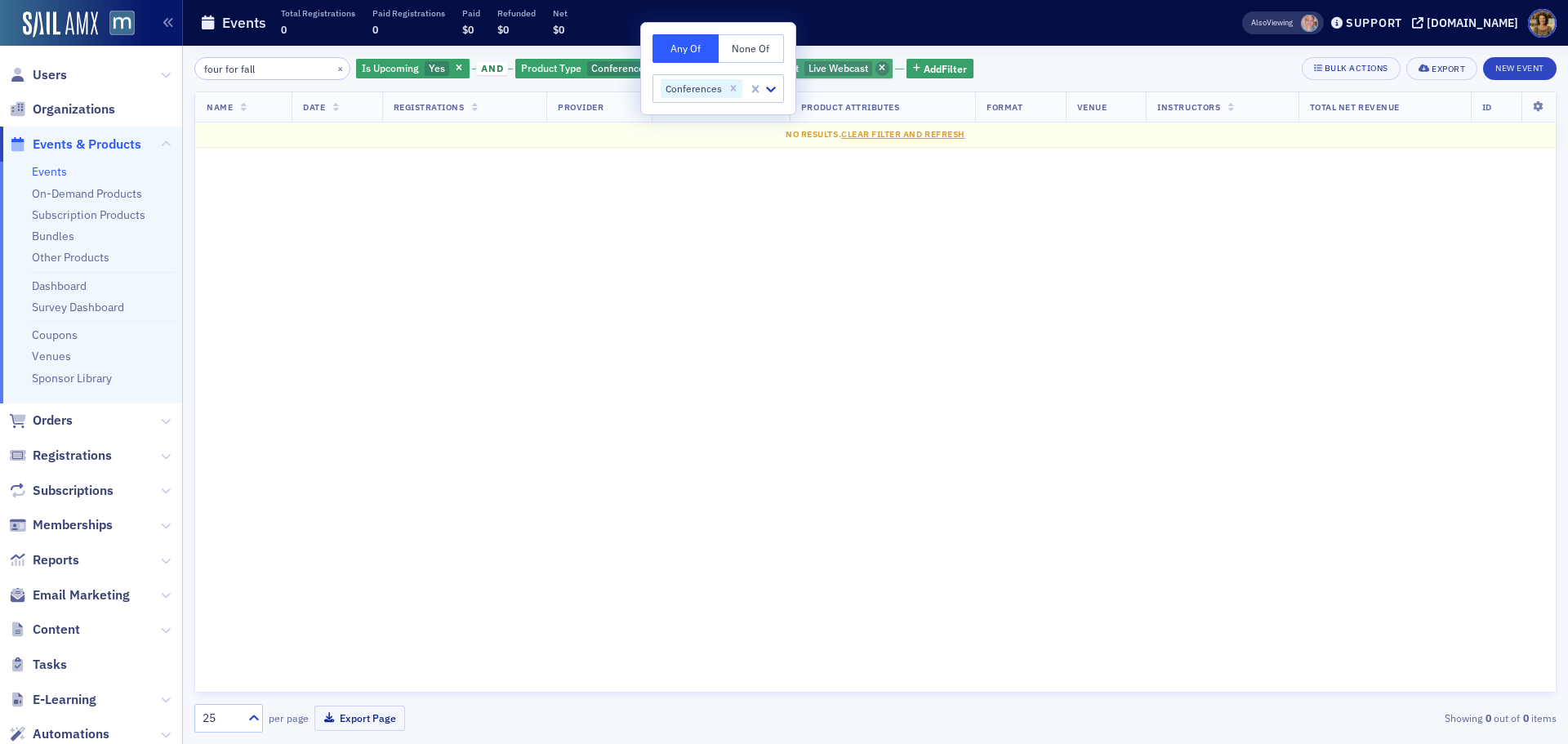
click at [878, 72] on icon "button" at bounding box center [881, 68] width 7 height 9
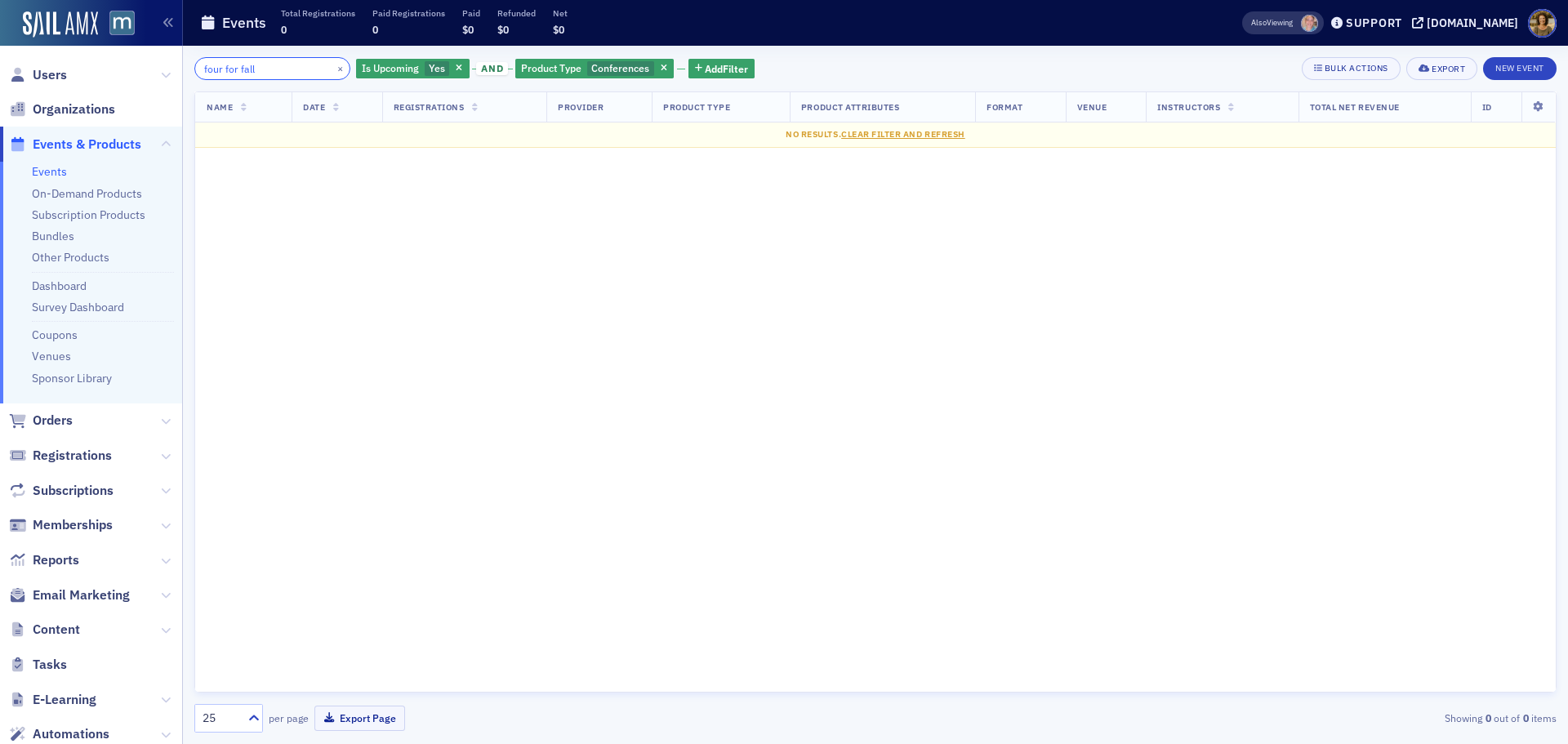
drag, startPoint x: 271, startPoint y: 65, endPoint x: 191, endPoint y: 70, distance: 80.2
click at [191, 70] on div "four for fall × Is Upcoming Yes and Product Type Conferences Add Filter Bulk Ac…" at bounding box center [875, 394] width 1385 height 699
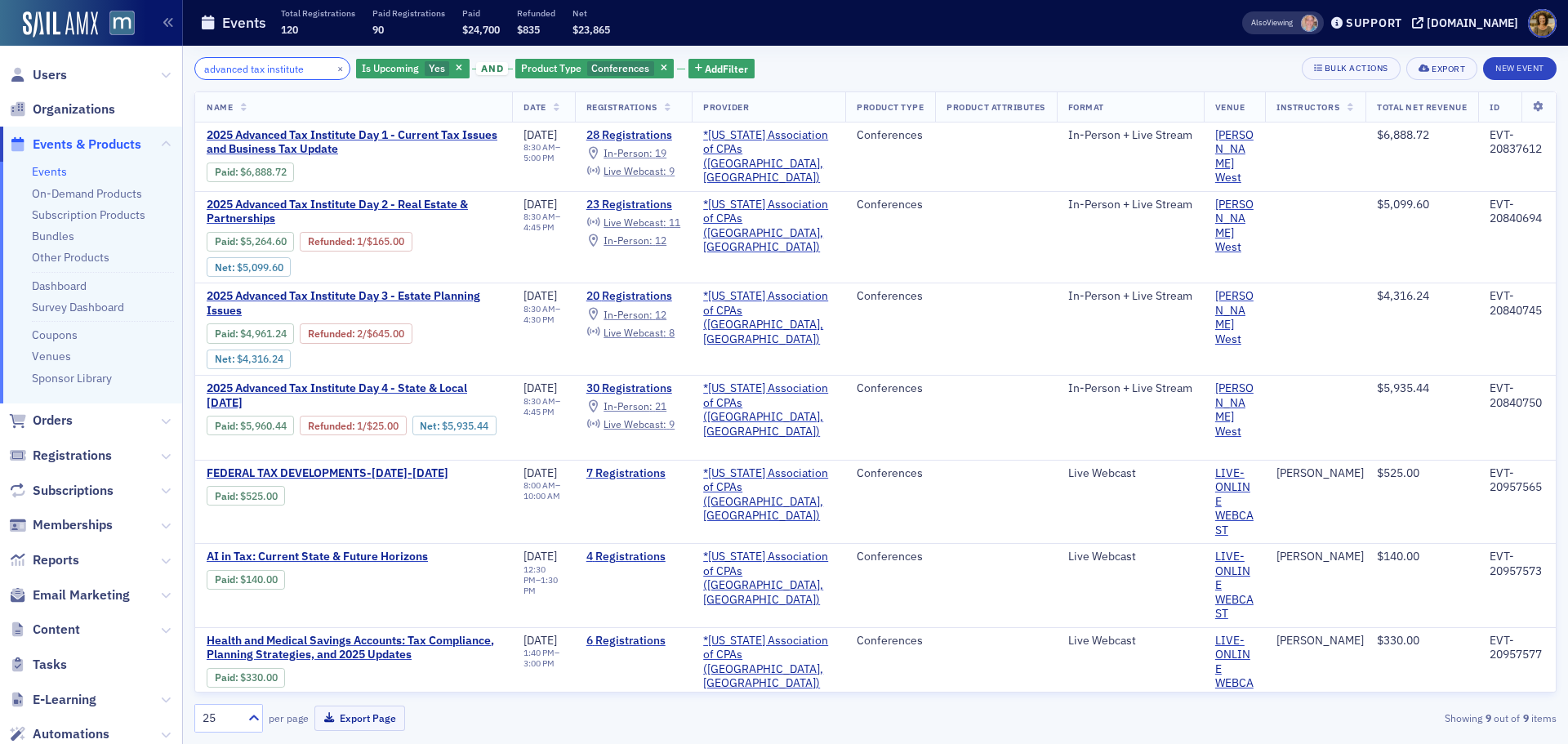
type input "advanced tax institute"
click at [706, 66] on span "Add Filter" at bounding box center [726, 68] width 43 height 14
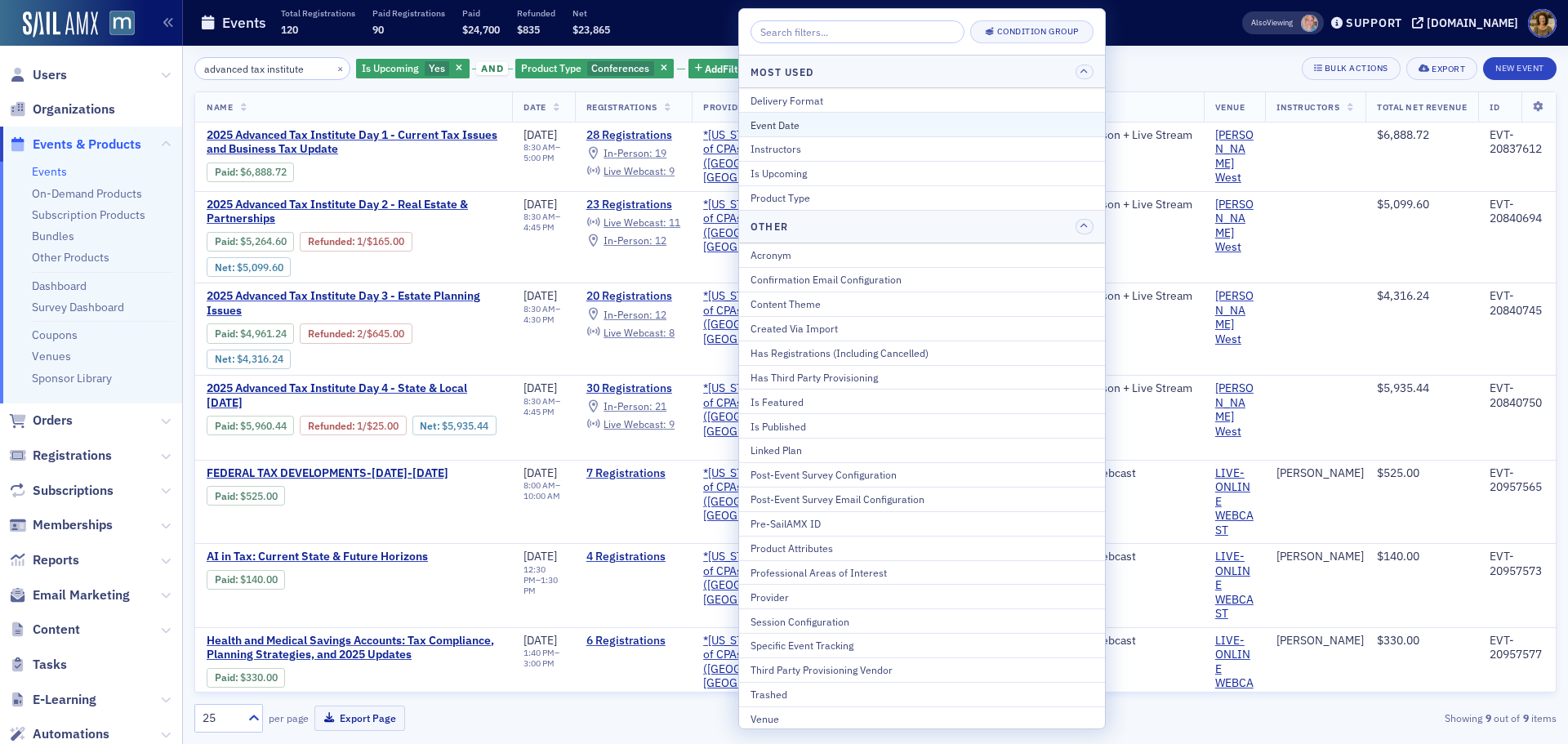
click at [753, 120] on div "Event Date" at bounding box center [922, 124] width 343 height 14
select select "9"
select select "2025"
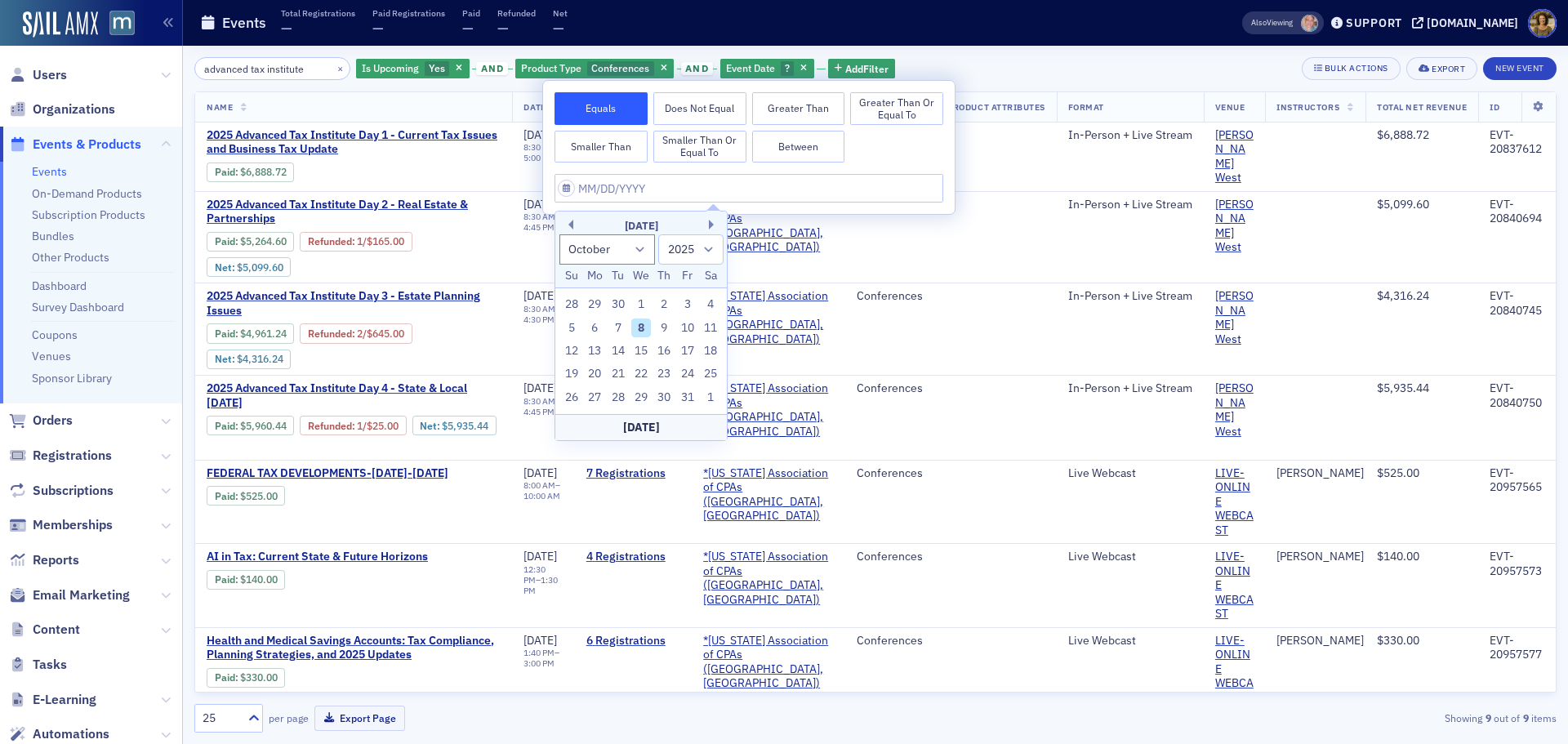
click at [713, 218] on div "October 2025" at bounding box center [641, 226] width 171 height 16
click at [709, 224] on button "Next Month" at bounding box center [714, 225] width 10 height 10
select select "10"
click at [591, 367] on div "17" at bounding box center [594, 374] width 19 height 19
type input "11/17/2025"
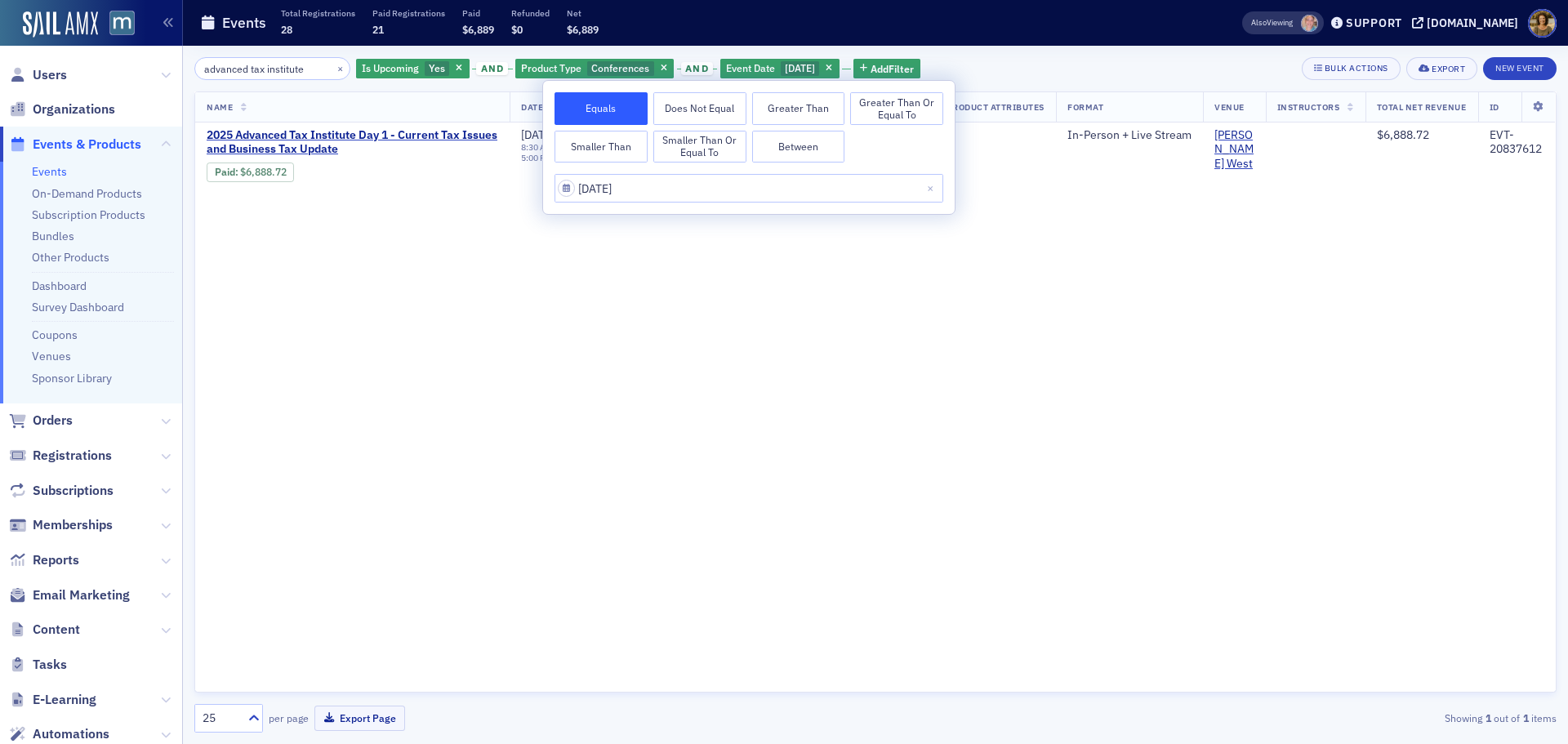
click at [794, 150] on button "Between" at bounding box center [798, 147] width 93 height 33
select select "10"
select select "2025"
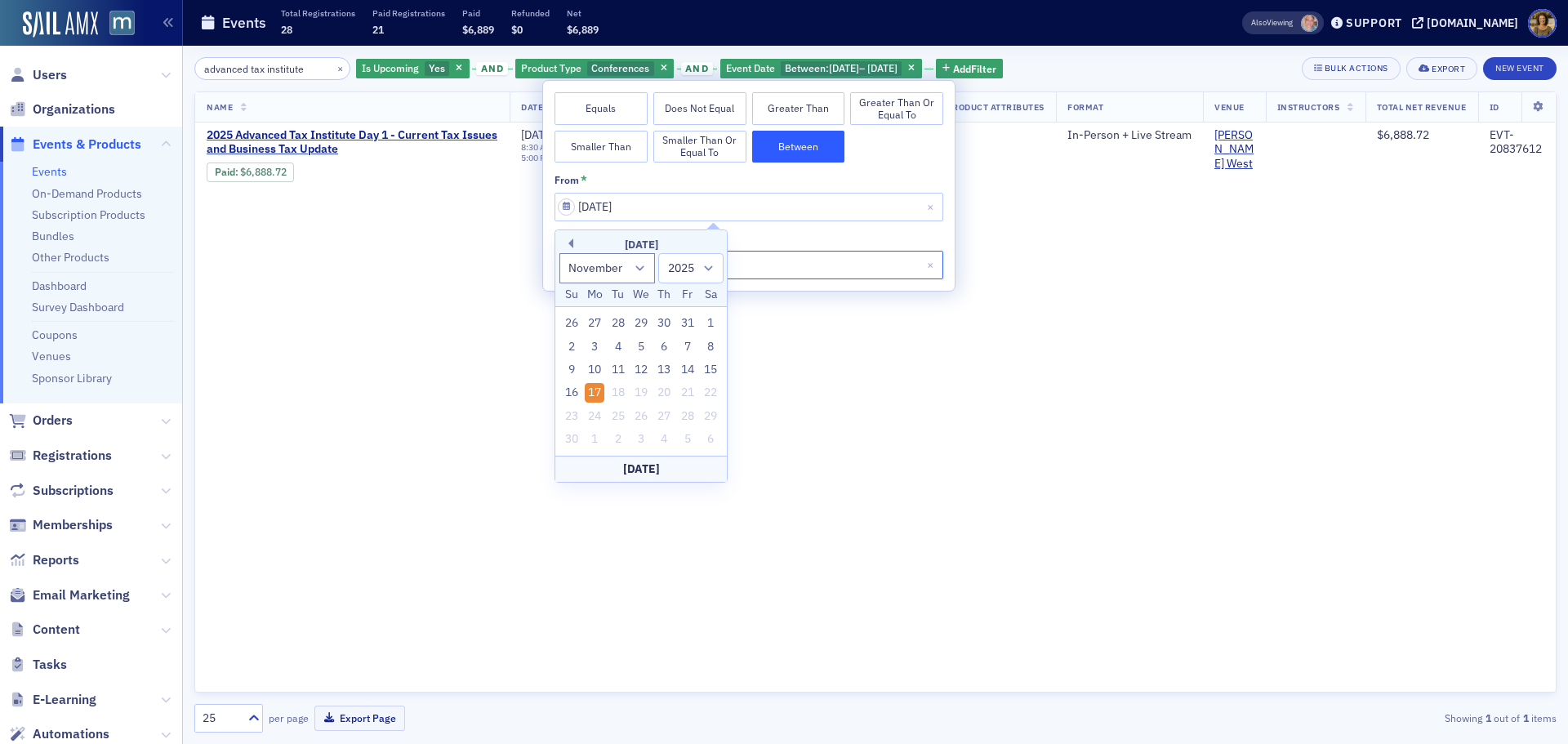
select select "10"
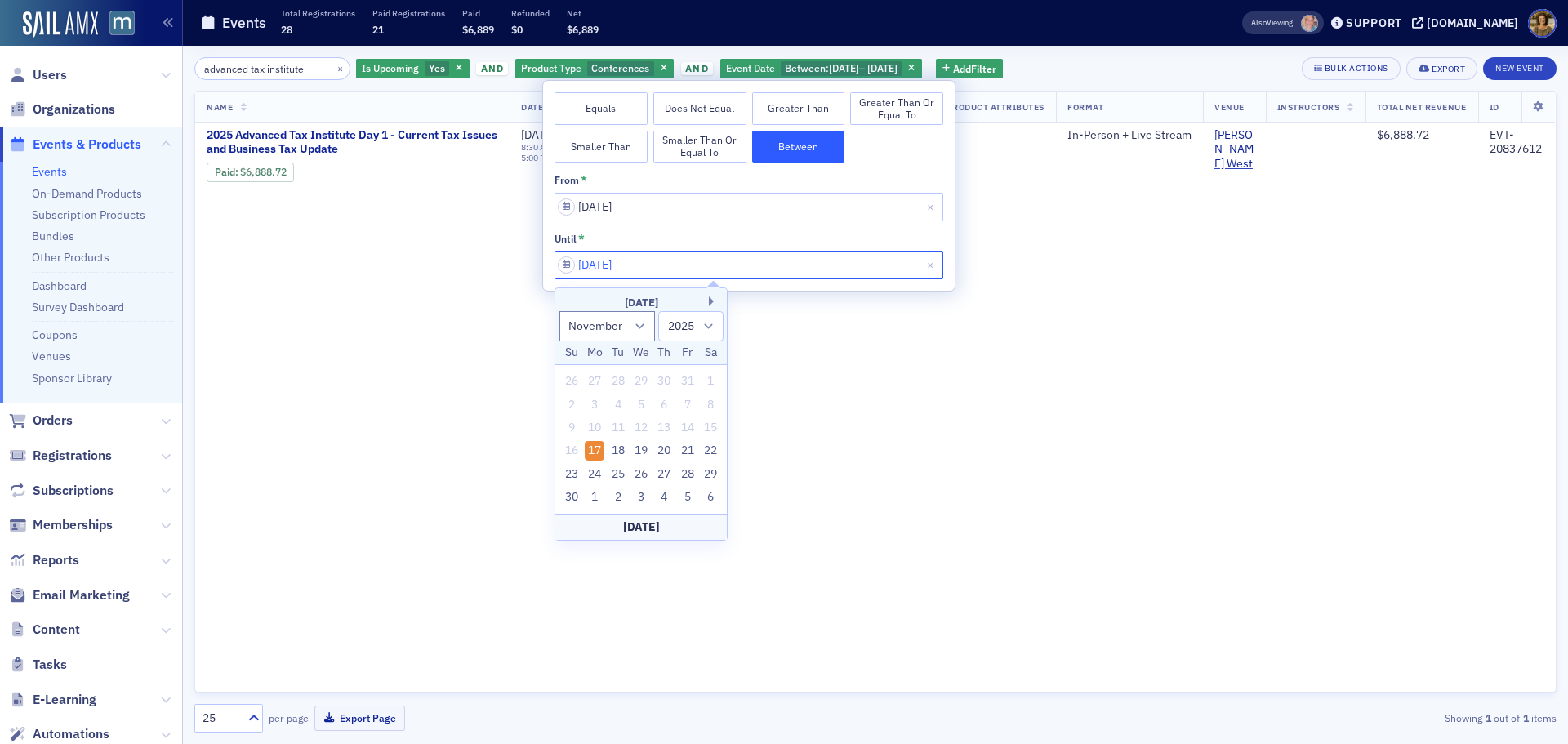
click at [776, 270] on input "11/17/2025" at bounding box center [749, 265] width 389 height 29
click at [666, 450] on div "20" at bounding box center [665, 451] width 19 height 19
type input "11/20/2025"
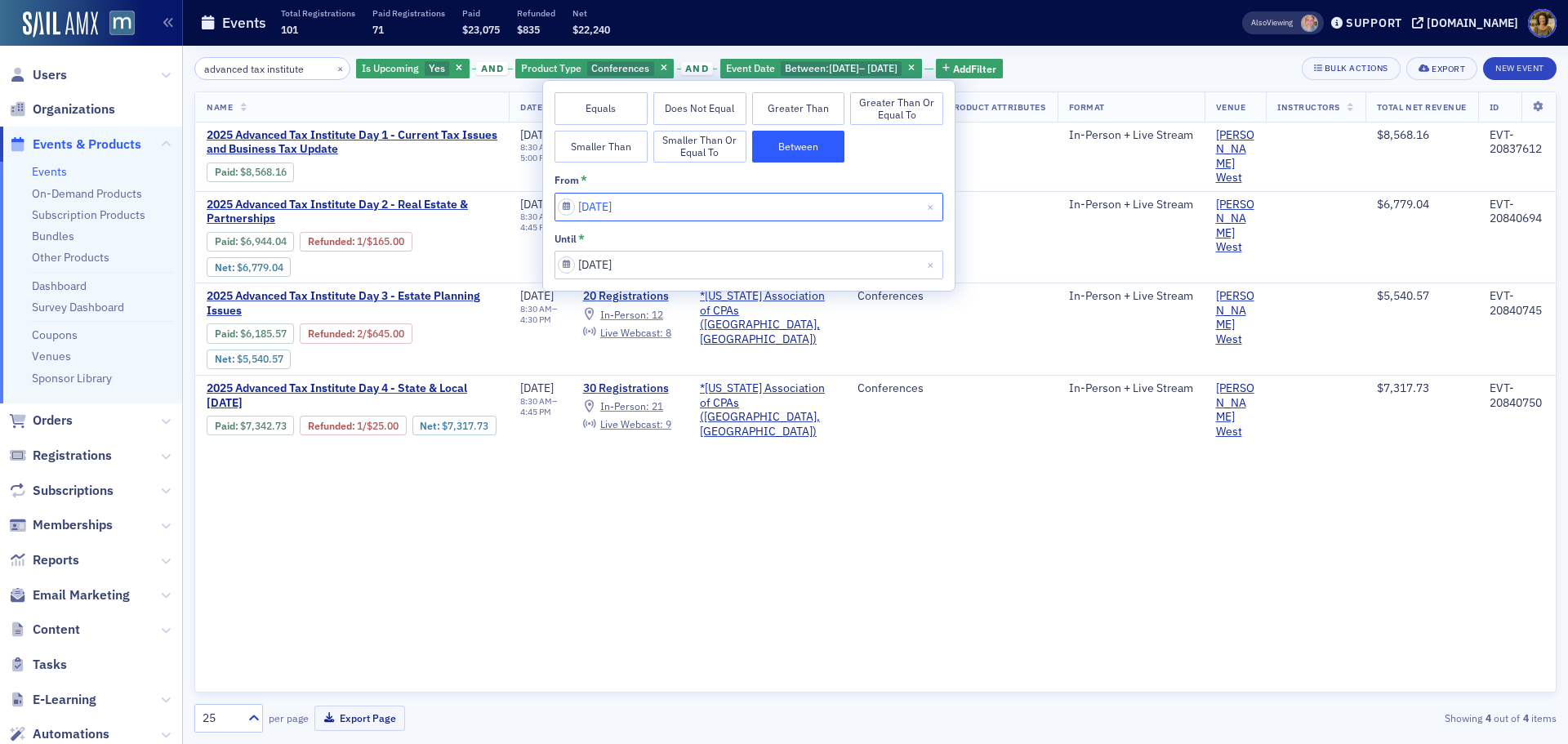
click at [727, 212] on input "11/17/2025" at bounding box center [749, 207] width 389 height 29
select select "10"
select select "2025"
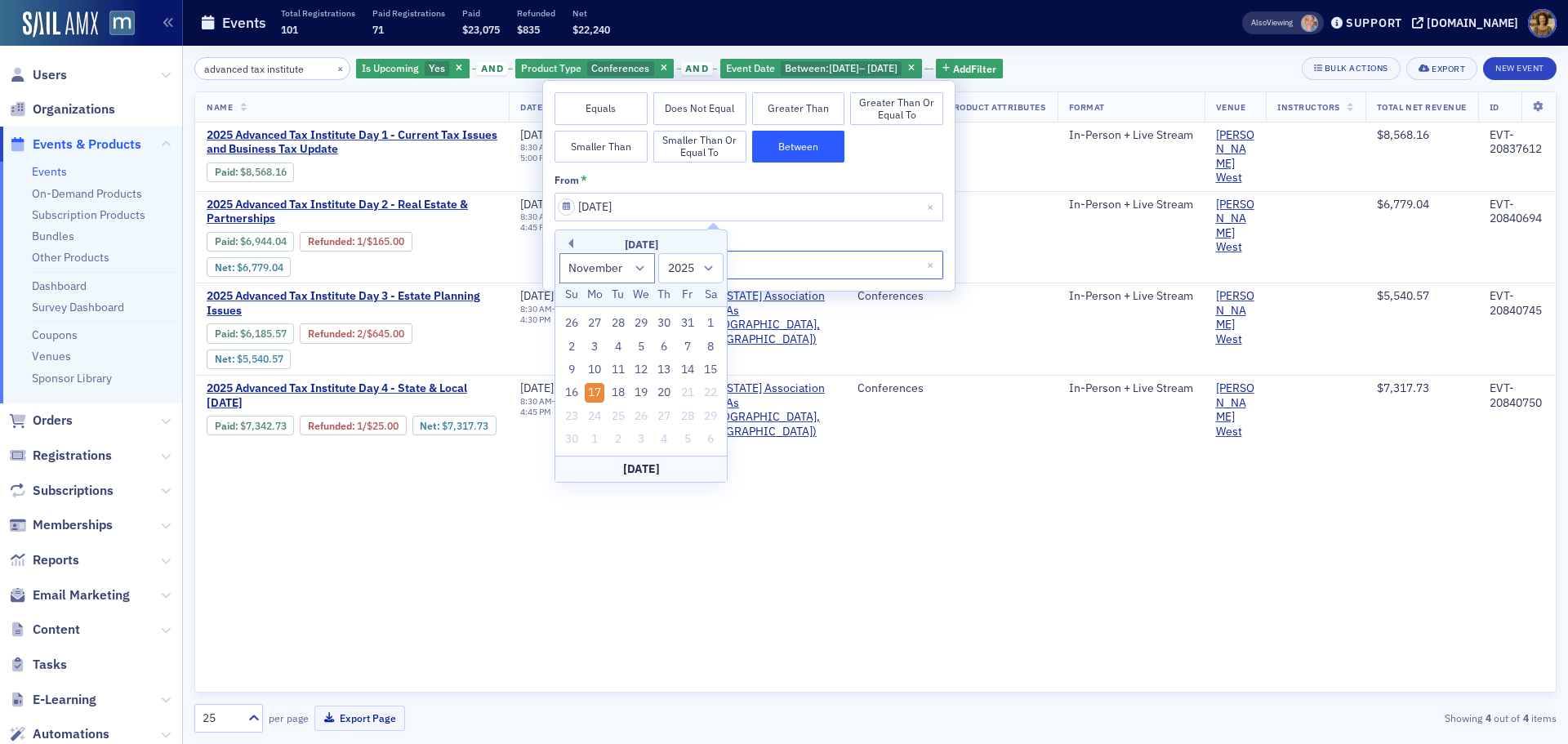
select select "10"
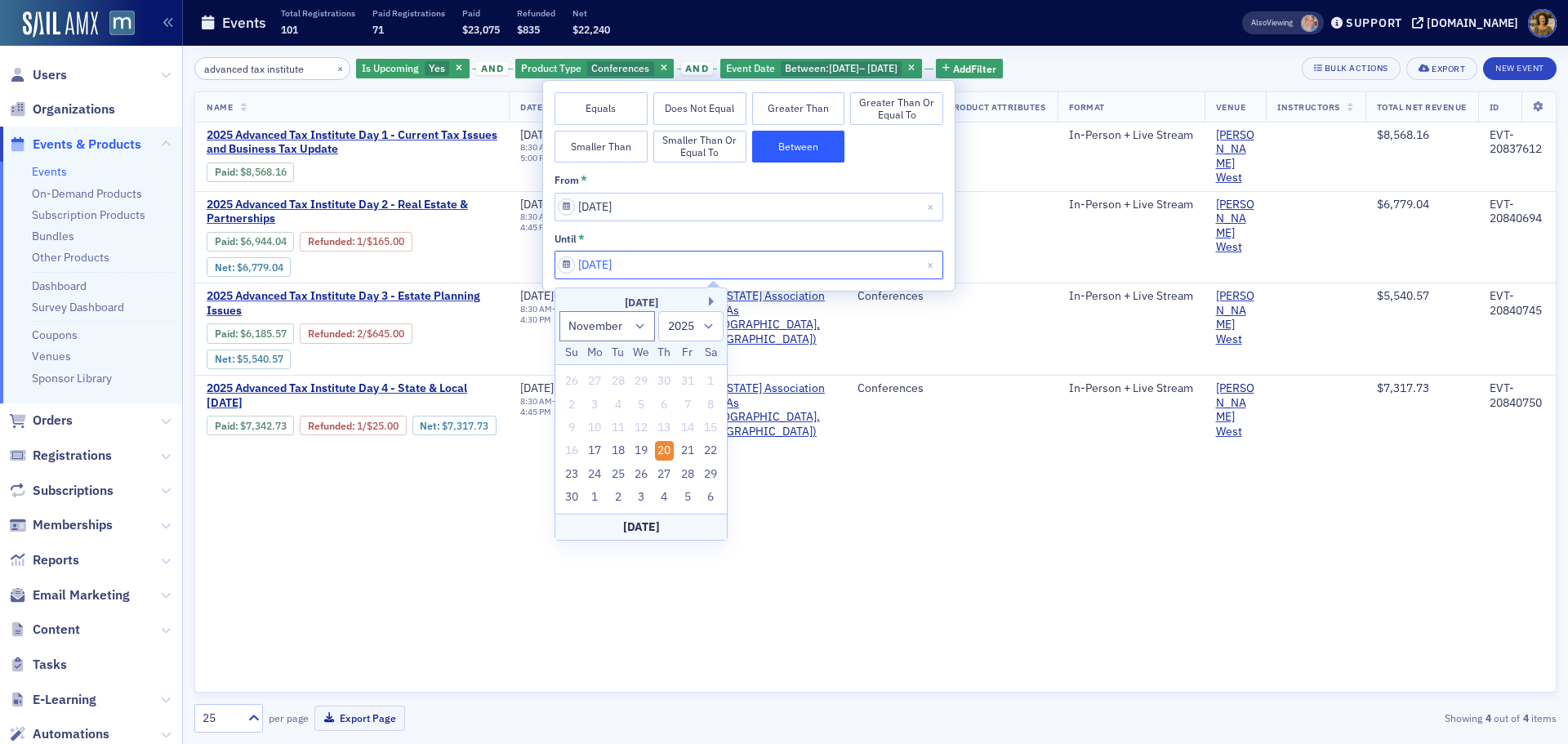
click at [775, 265] on input "11/20/2025" at bounding box center [749, 265] width 389 height 29
drag, startPoint x: 685, startPoint y: 449, endPoint x: 684, endPoint y: 434, distance: 15.0
click at [685, 448] on div "21" at bounding box center [688, 451] width 19 height 19
type input "11/21/2025"
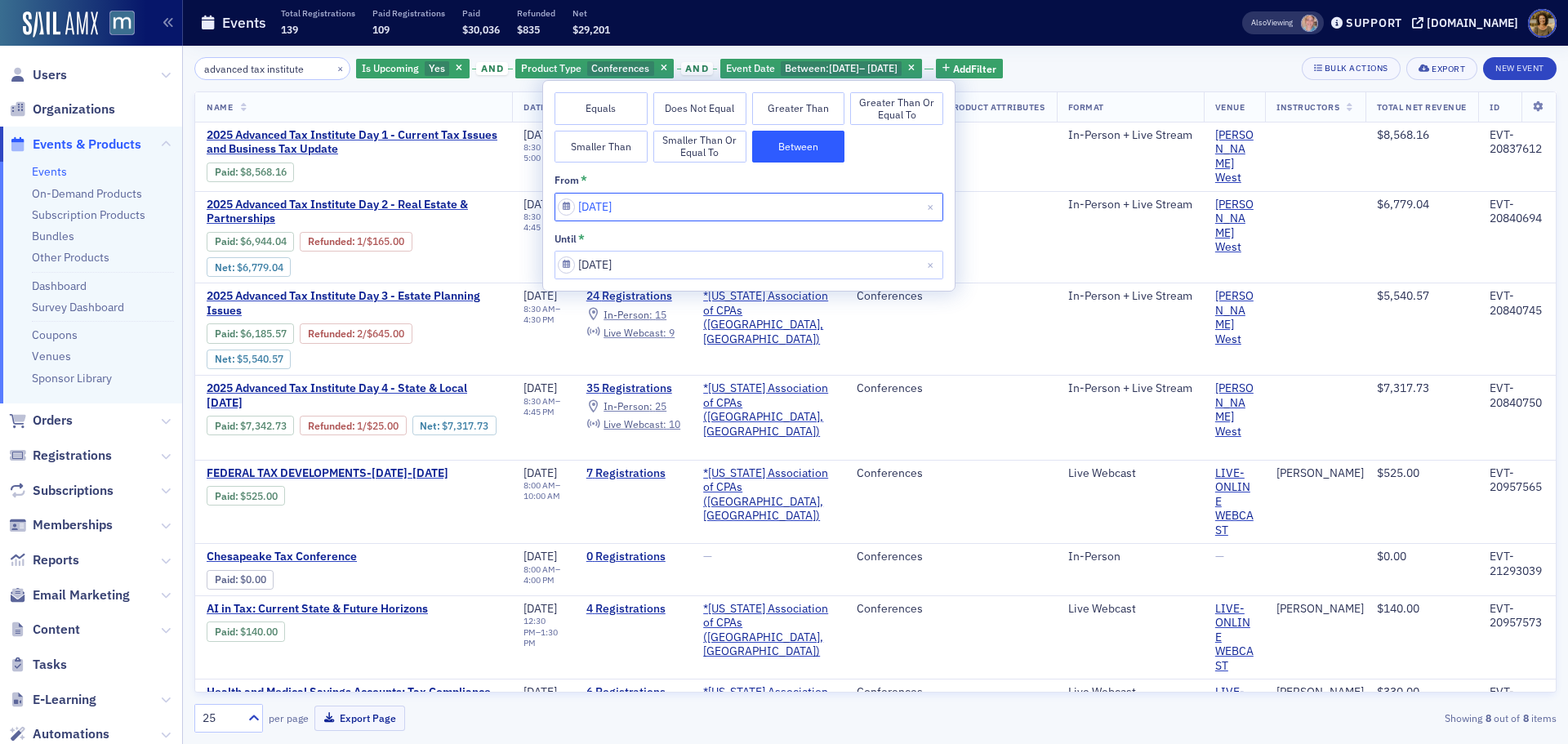
select select "10"
select select "2025"
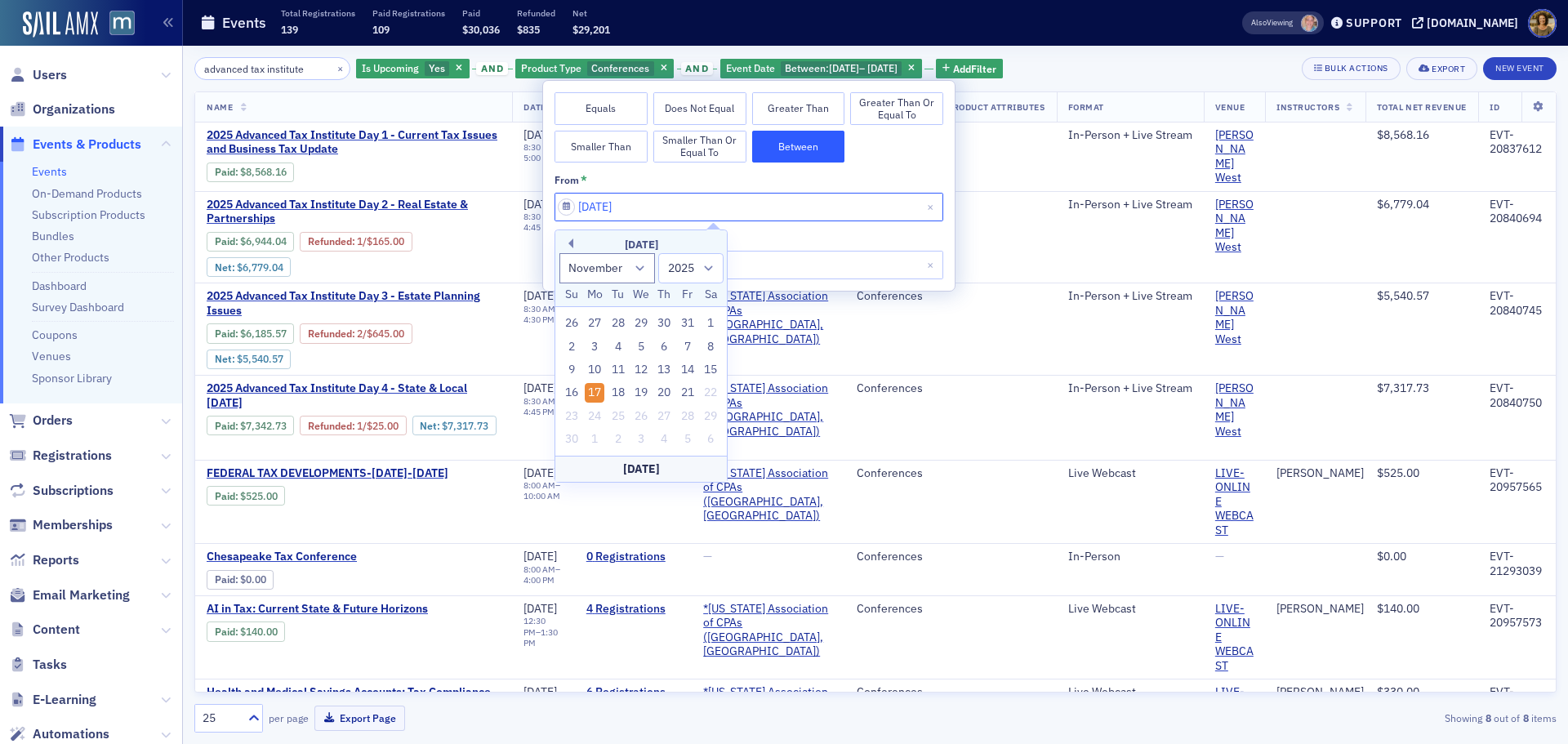
click at [681, 212] on input "11/17/2025" at bounding box center [749, 207] width 389 height 29
drag, startPoint x: 685, startPoint y: 389, endPoint x: 700, endPoint y: 360, distance: 32.6
click at [686, 389] on div "21" at bounding box center [688, 393] width 19 height 19
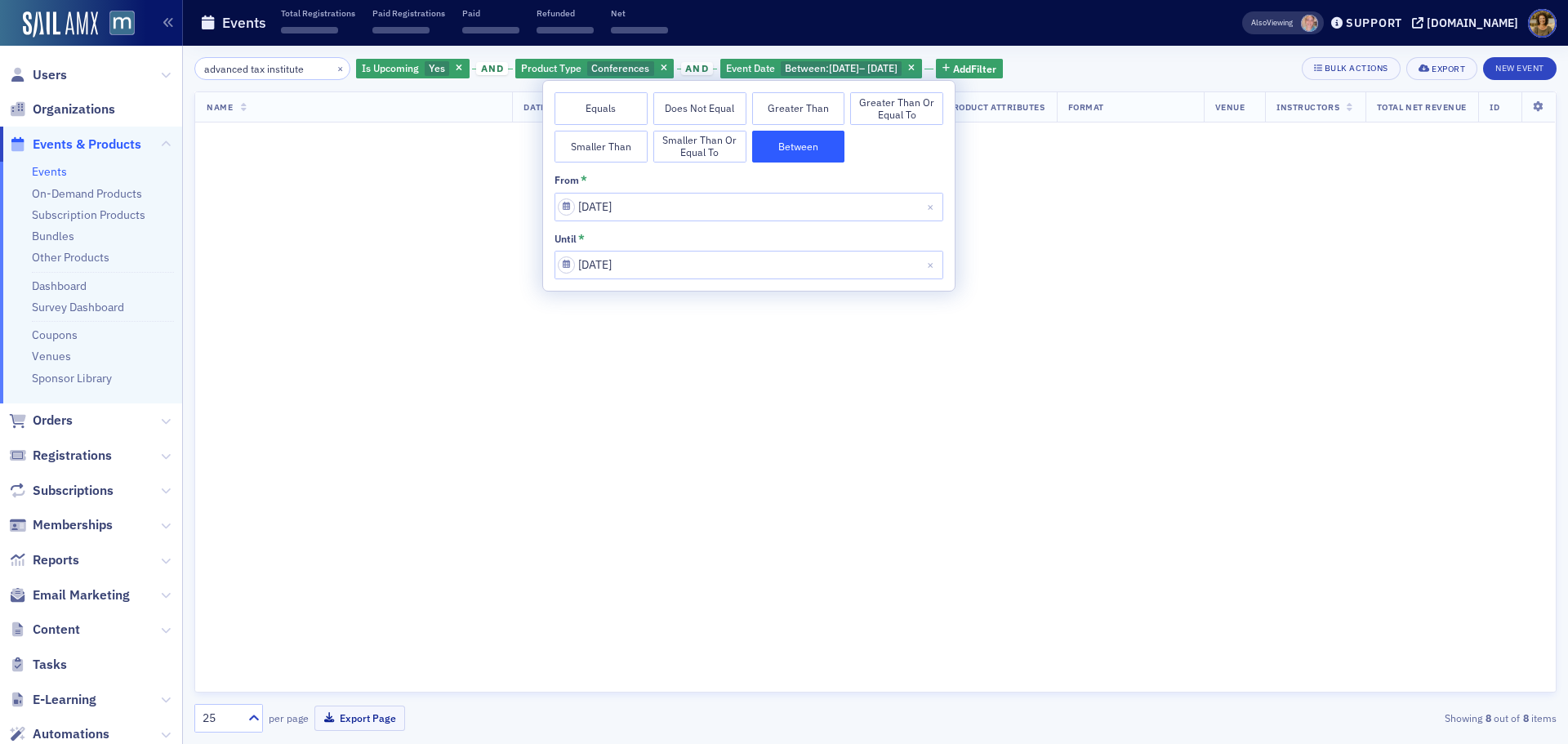
type input "11/21/2025"
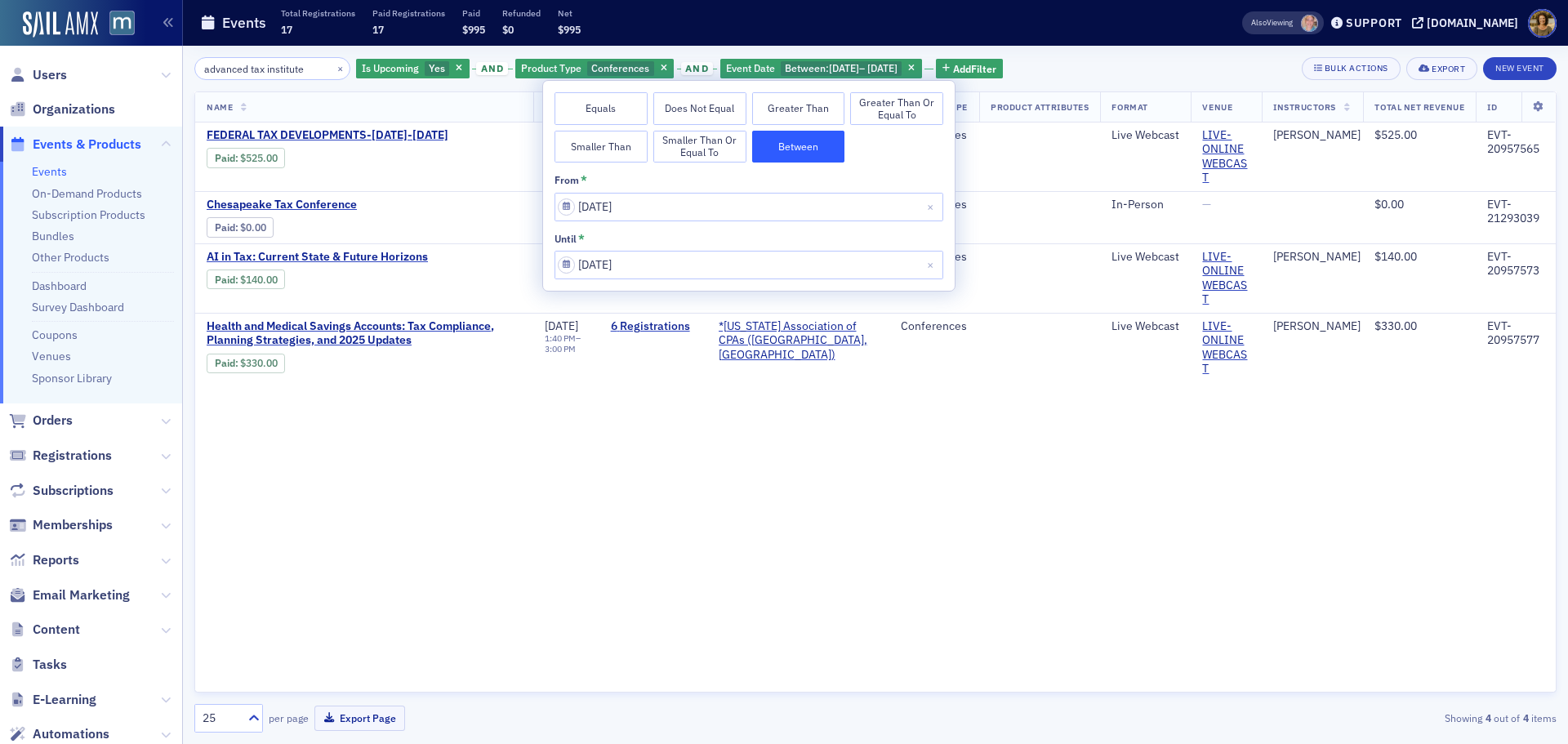
click at [1145, 62] on div "advanced tax institute × Is Upcoming Yes and Product Type Conferences and Event…" at bounding box center [875, 68] width 1362 height 23
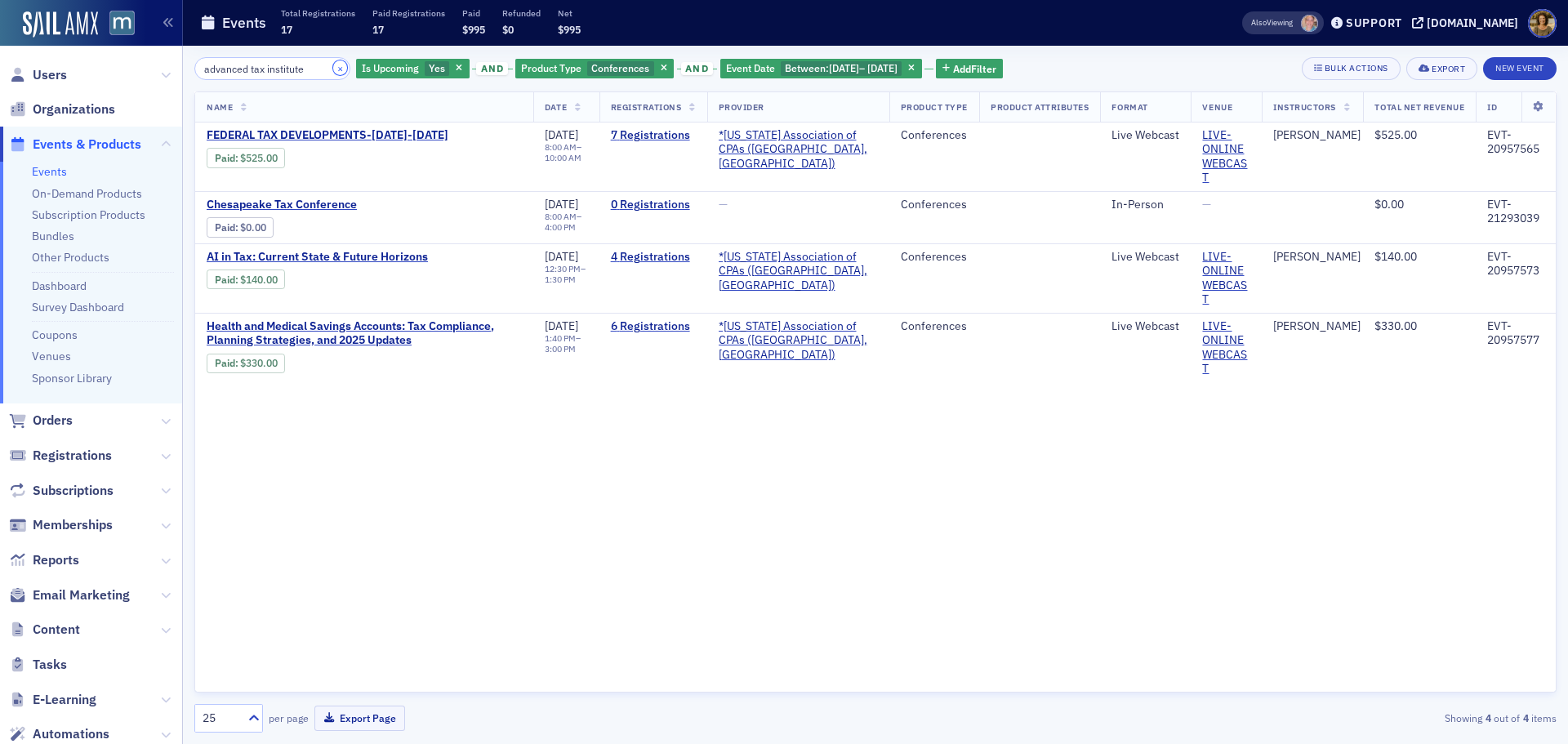
click at [333, 69] on button "×" at bounding box center [340, 67] width 14 height 14
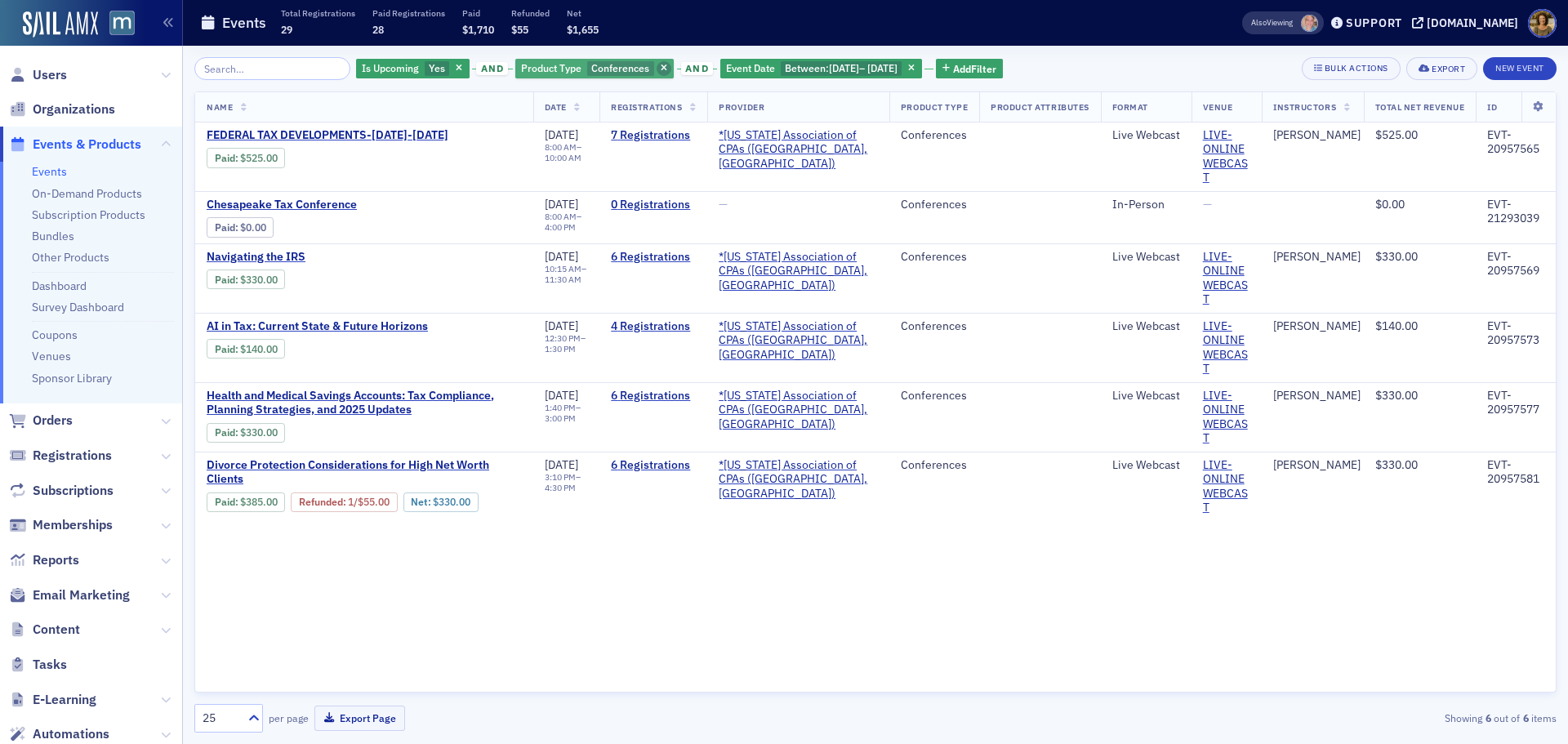
click at [661, 67] on icon "button" at bounding box center [664, 68] width 7 height 9
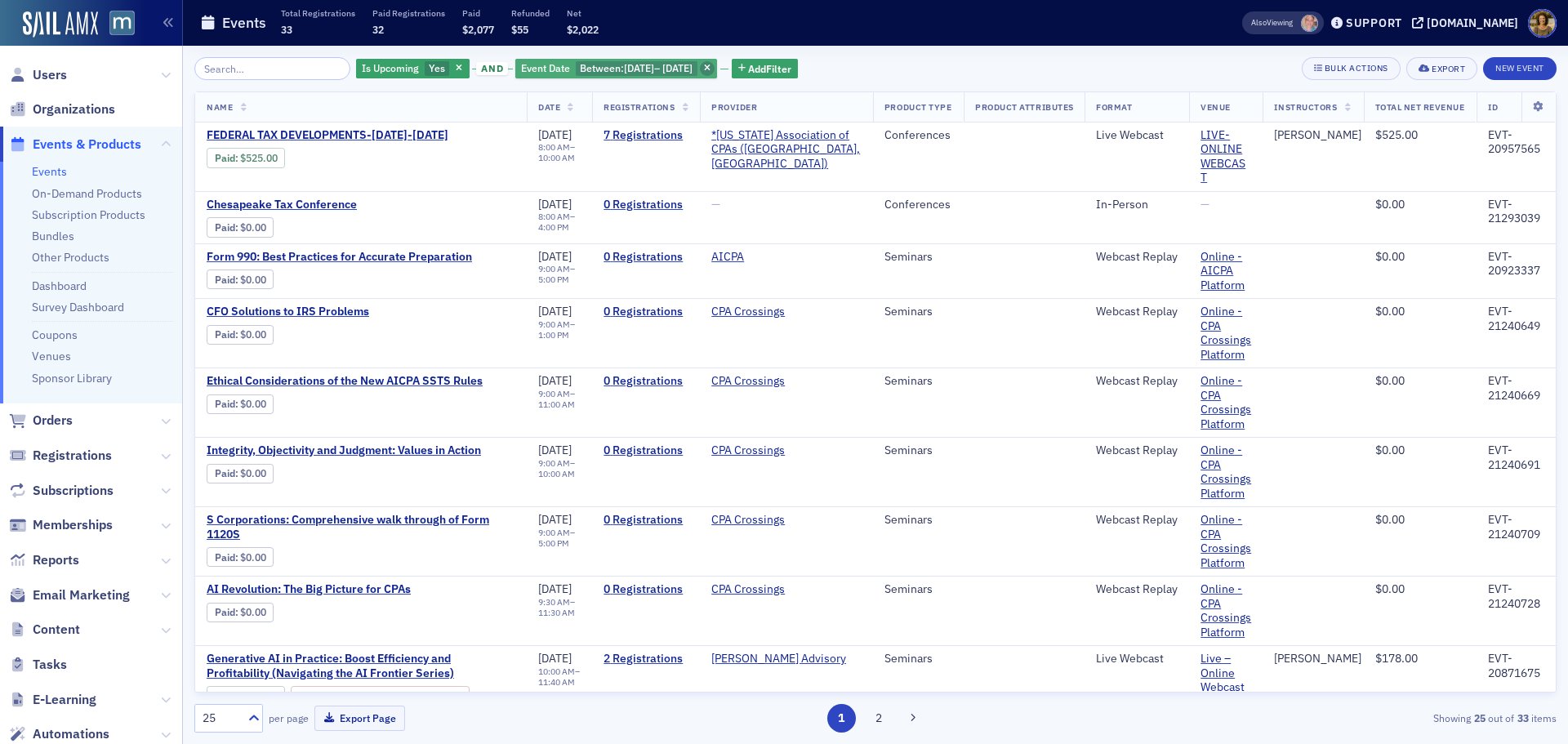
click at [711, 67] on icon "button" at bounding box center [707, 68] width 7 height 9
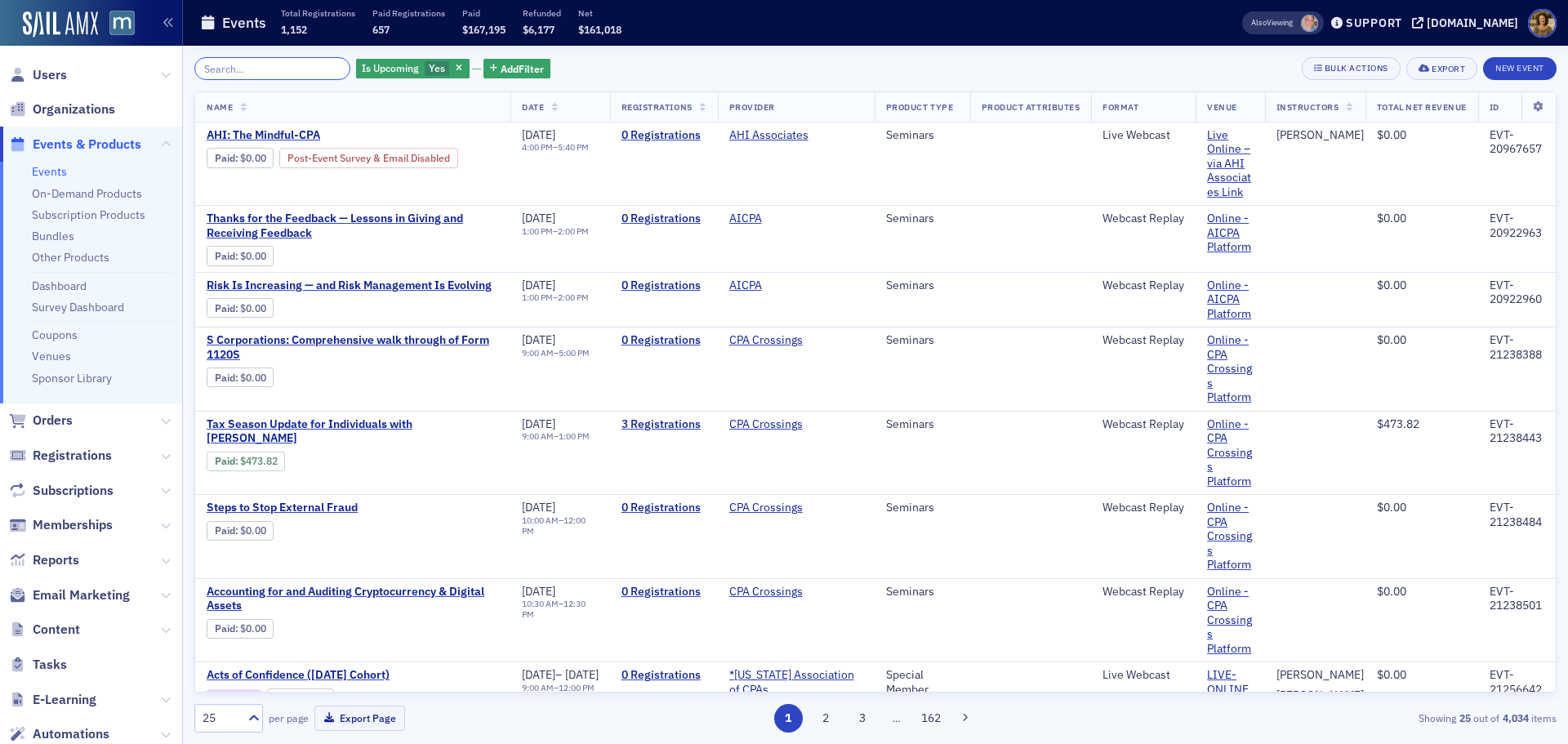
click at [287, 70] on input "search" at bounding box center [273, 68] width 156 height 23
paste input "EVT-20896002"
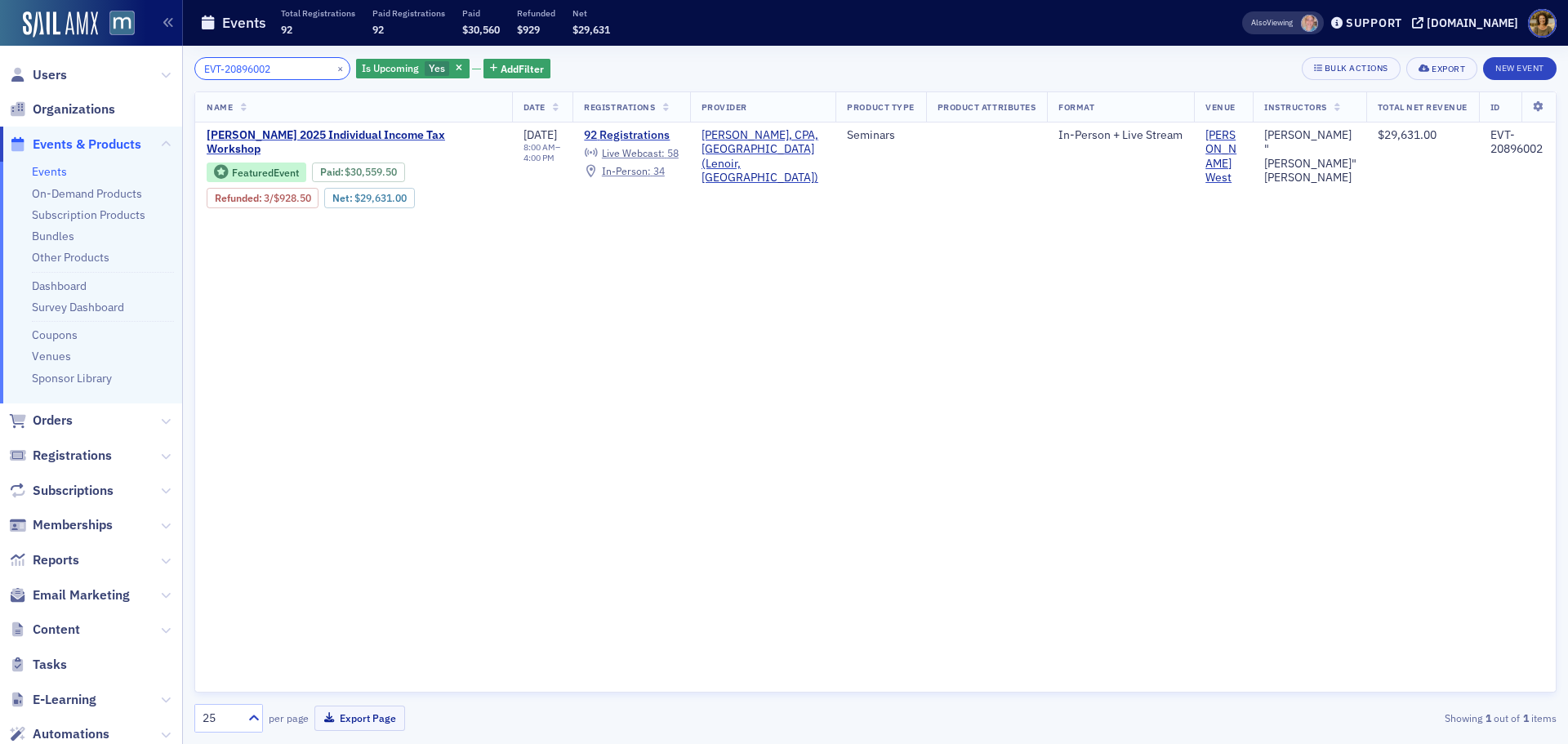
drag, startPoint x: 305, startPoint y: 67, endPoint x: 203, endPoint y: 77, distance: 102.5
click at [203, 77] on input "EVT-20896002" at bounding box center [273, 68] width 156 height 23
paste input "9"
drag, startPoint x: 286, startPoint y: 72, endPoint x: 197, endPoint y: 76, distance: 89.1
click at [197, 76] on input "EVT-20896009" at bounding box center [273, 68] width 156 height 23
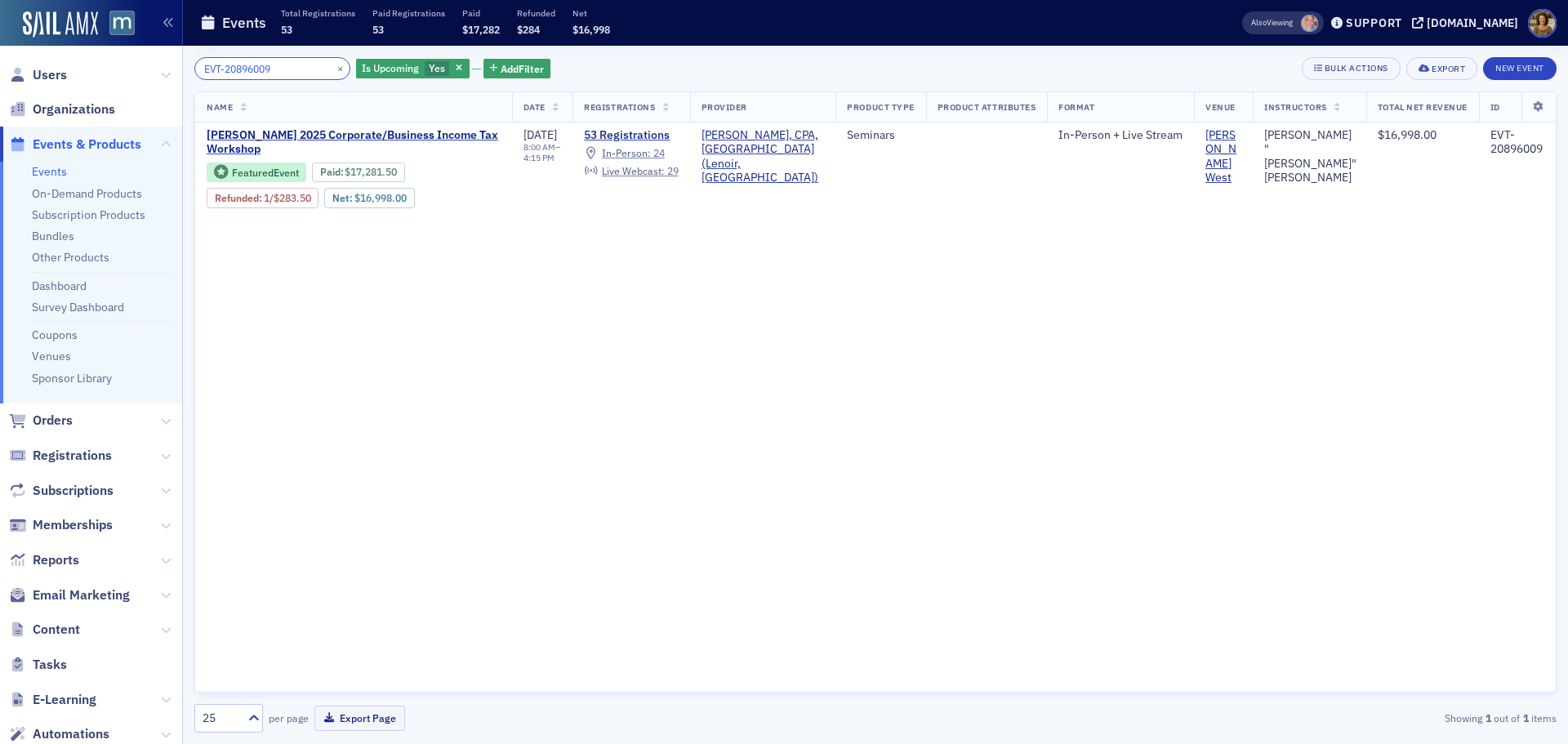
paste input "14"
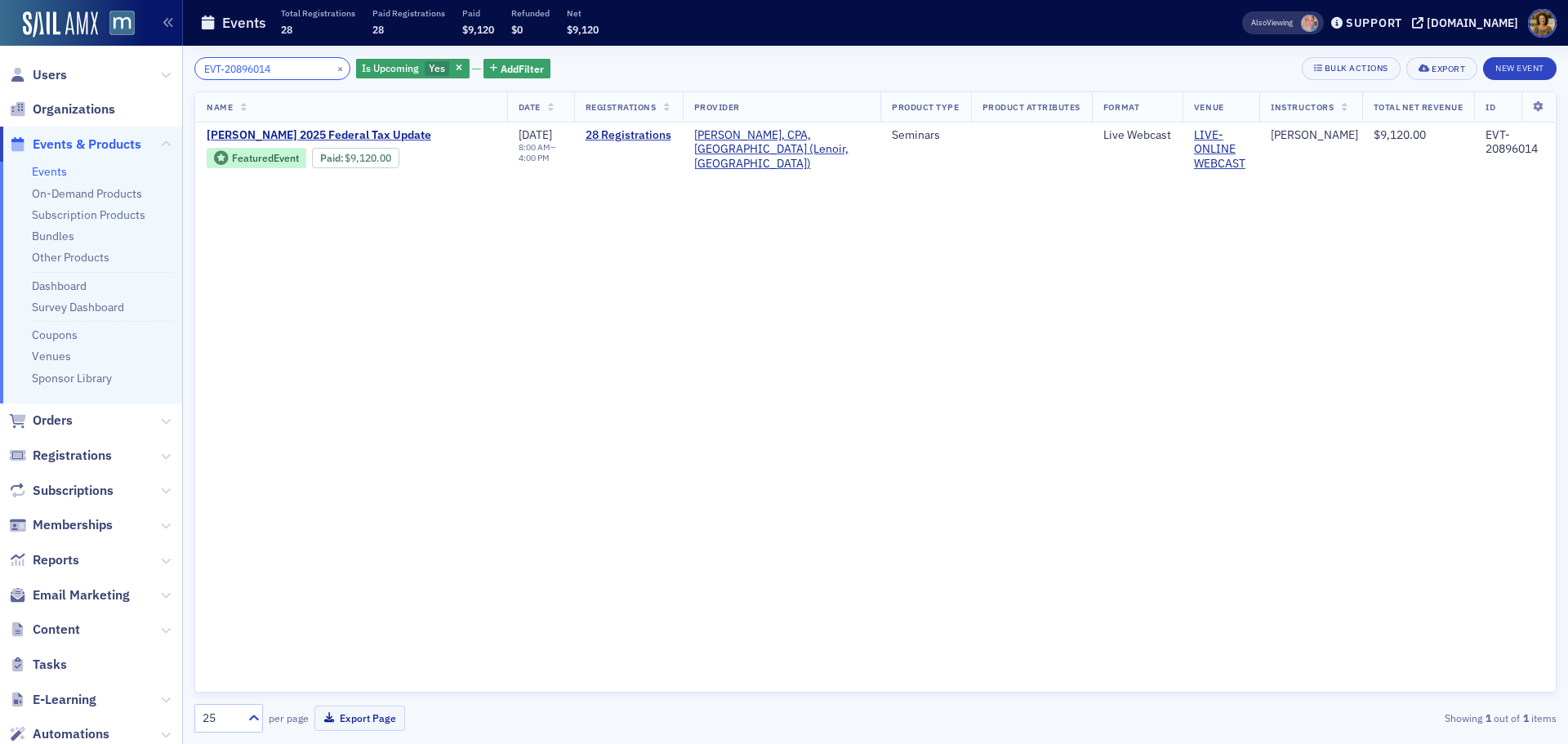
drag, startPoint x: 268, startPoint y: 68, endPoint x: 184, endPoint y: 72, distance: 84.1
click at [184, 72] on div "EVT-20896014 × Is Upcoming Yes Add Filter Bulk Actions Export New Event Name Da…" at bounding box center [875, 394] width 1385 height 699
paste input "959685"
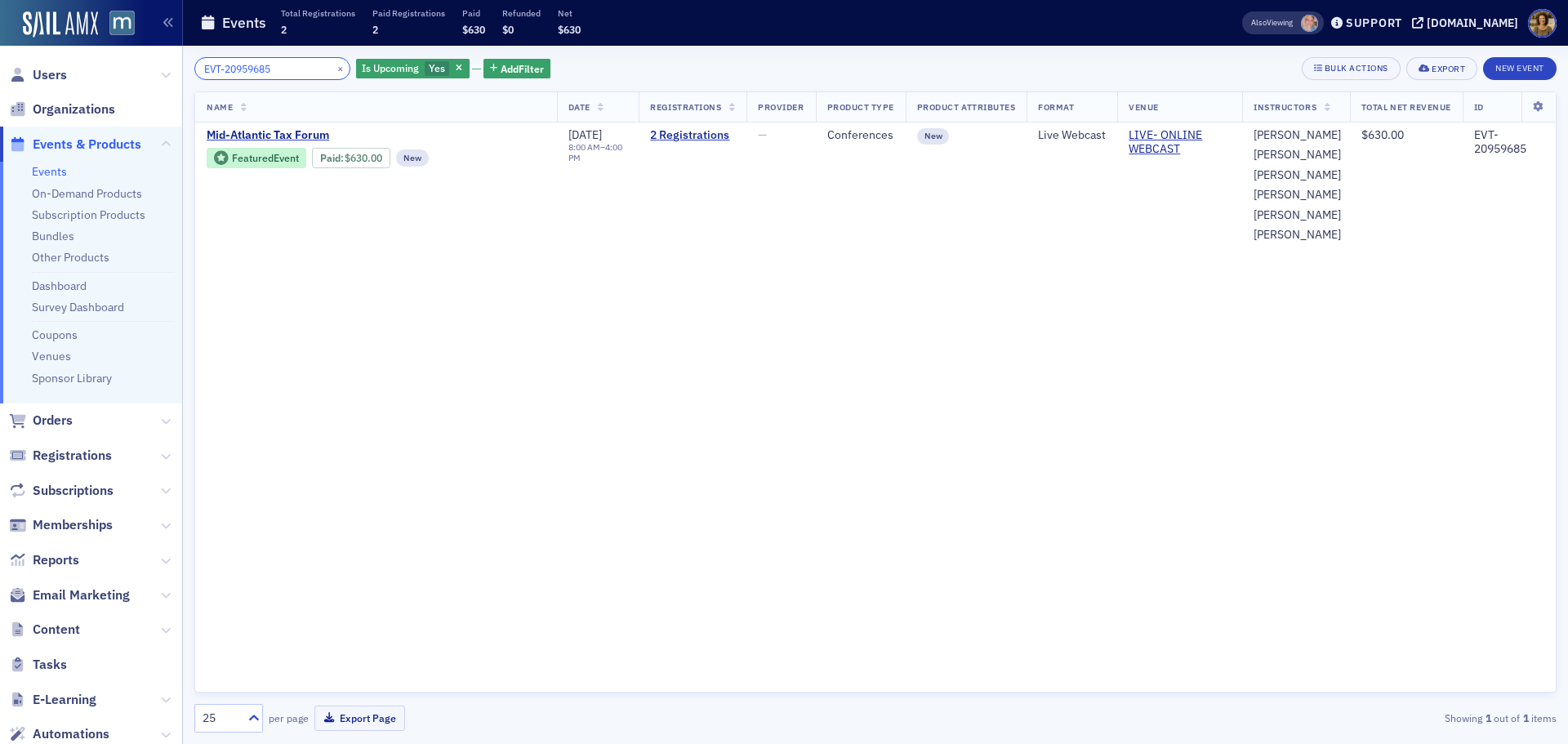
drag, startPoint x: 256, startPoint y: 72, endPoint x: 180, endPoint y: 83, distance: 76.8
click at [180, 83] on div "Users Organizations Events & Products Events On-Demand Products Subscription Pr…" at bounding box center [784, 372] width 1568 height 744
paste input "870374"
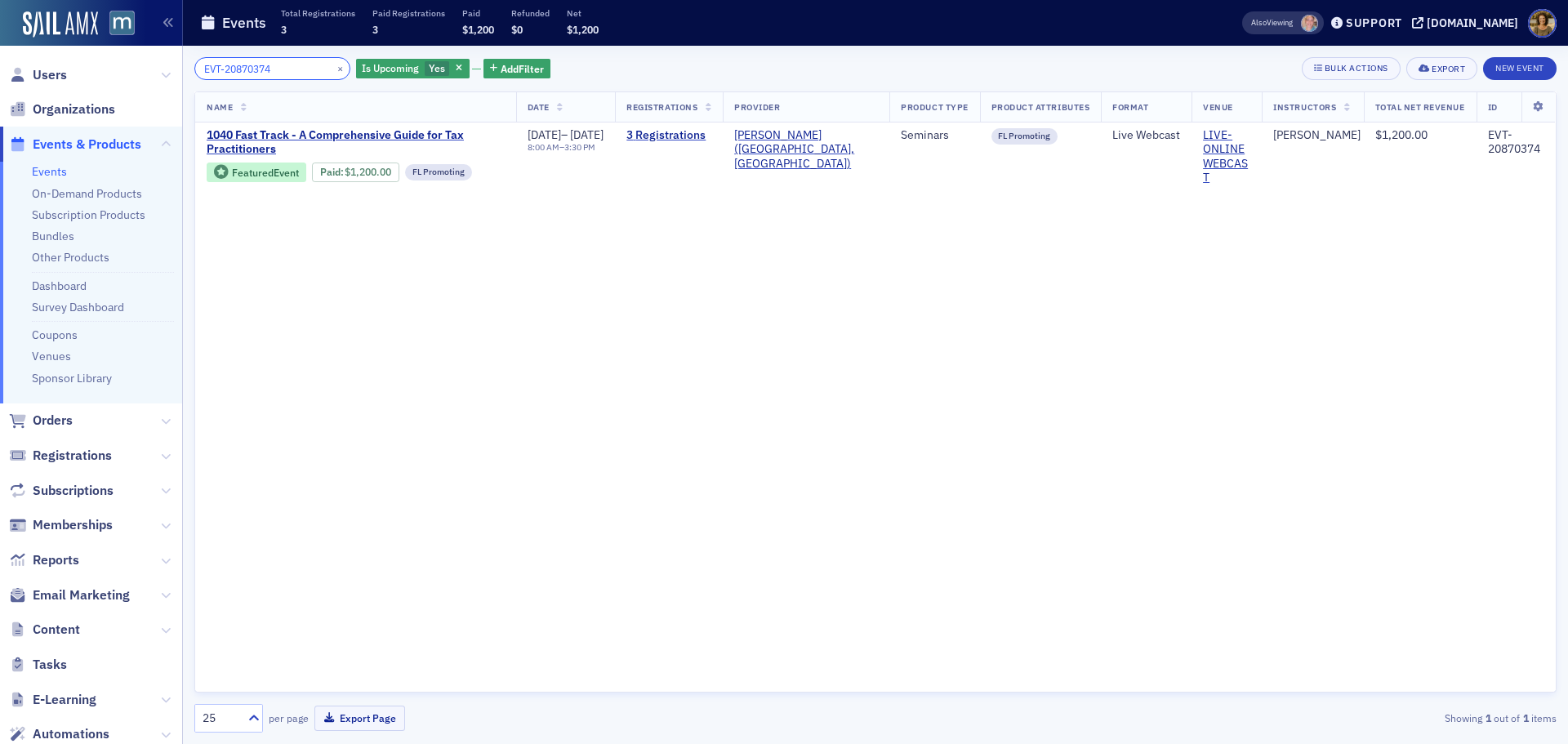
drag, startPoint x: 238, startPoint y: 66, endPoint x: 171, endPoint y: 74, distance: 67.5
click at [171, 74] on div "Users Organizations Events & Products Events On-Demand Products Subscription Pr…" at bounding box center [784, 372] width 1568 height 744
paste input "967510"
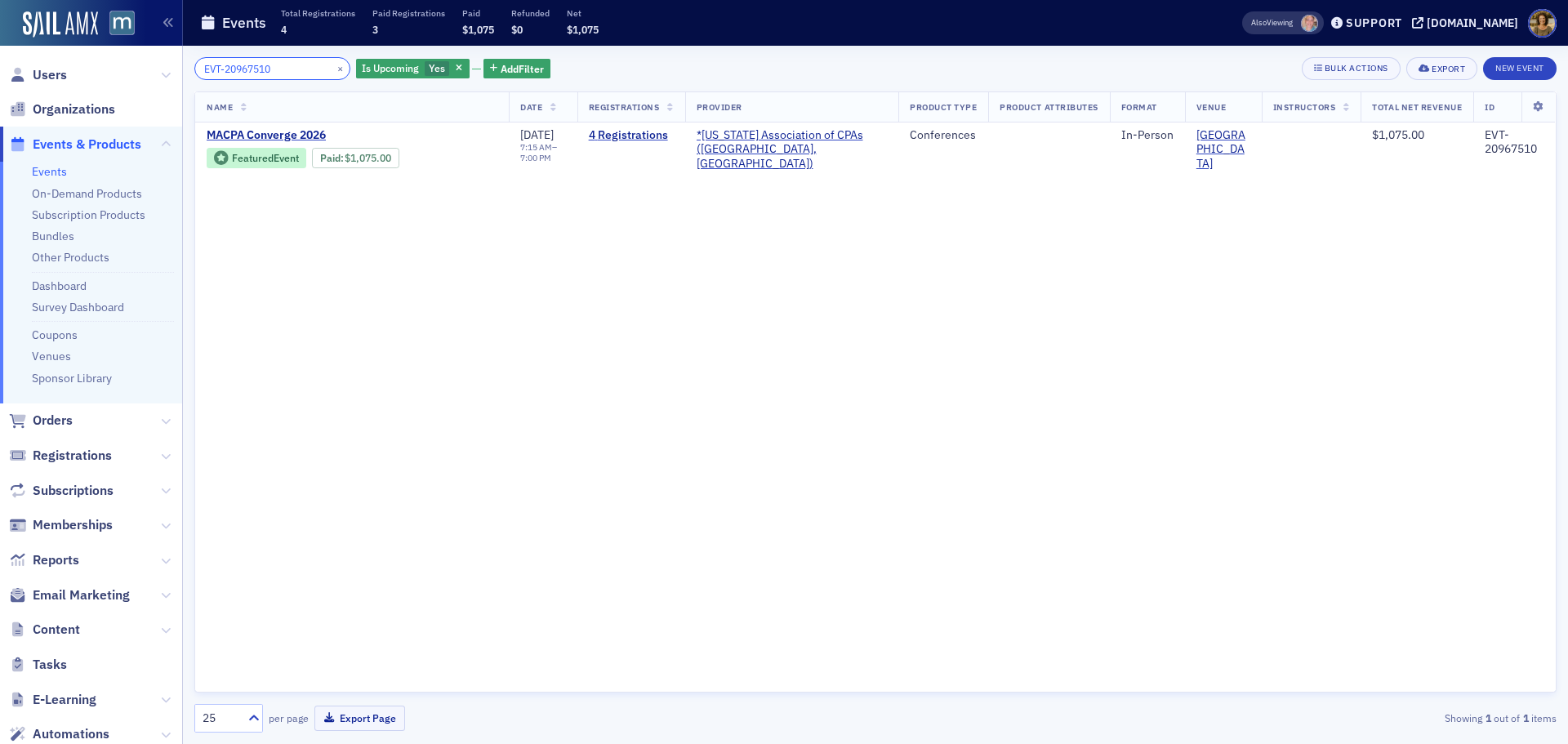
type input "EVT-20967510"
